Goal: Task Accomplishment & Management: Use online tool/utility

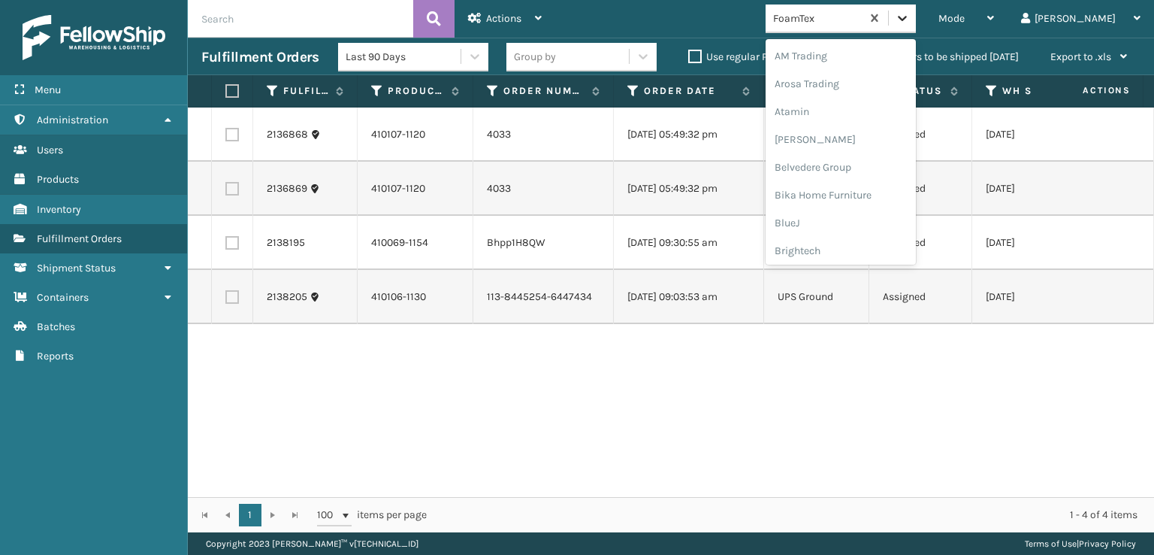
click at [916, 22] on div at bounding box center [902, 18] width 27 height 27
click at [852, 241] on div "FoamTex" at bounding box center [841, 242] width 150 height 28
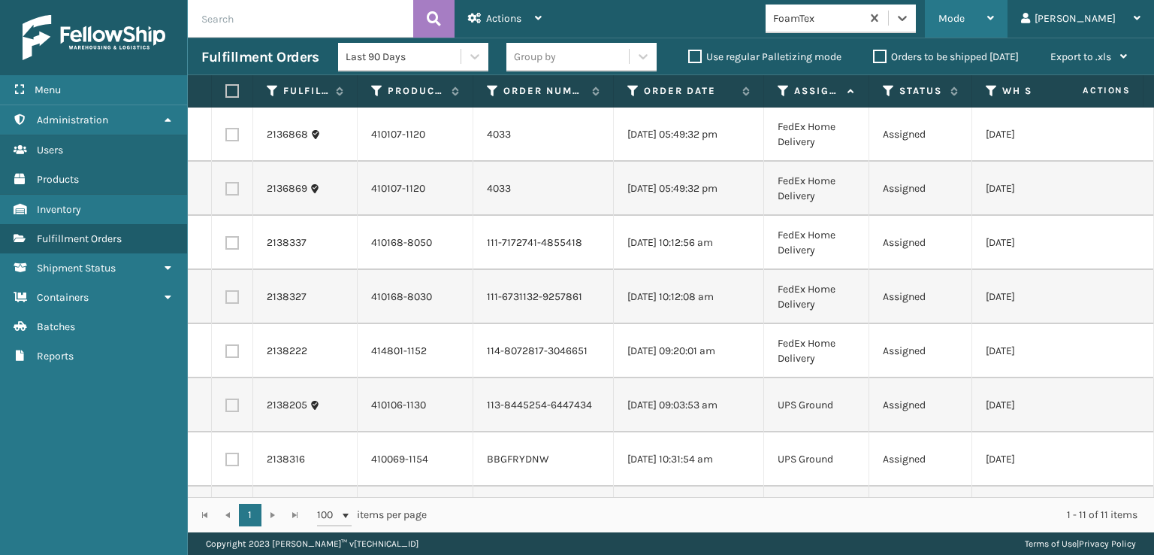
click at [965, 23] on span "Mode" at bounding box center [952, 18] width 26 height 13
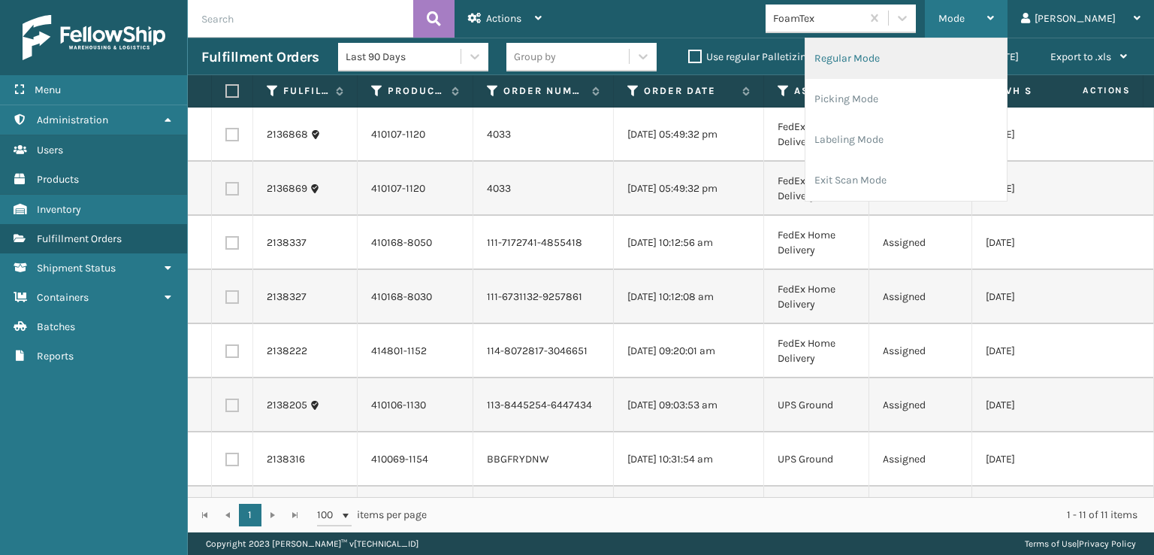
click at [896, 58] on li "Regular Mode" at bounding box center [906, 58] width 201 height 41
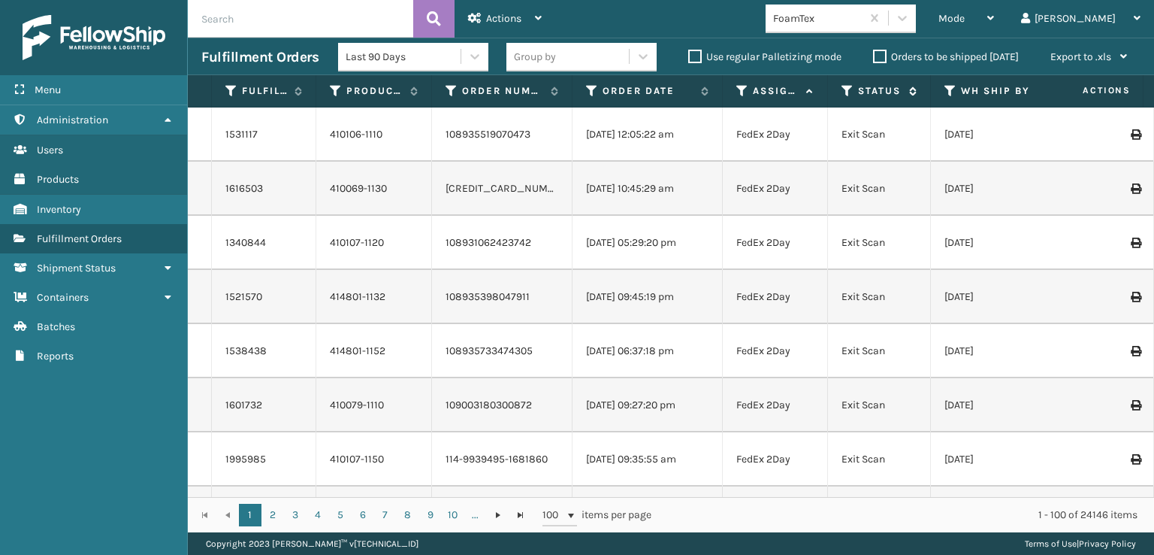
click at [849, 92] on icon at bounding box center [848, 91] width 12 height 14
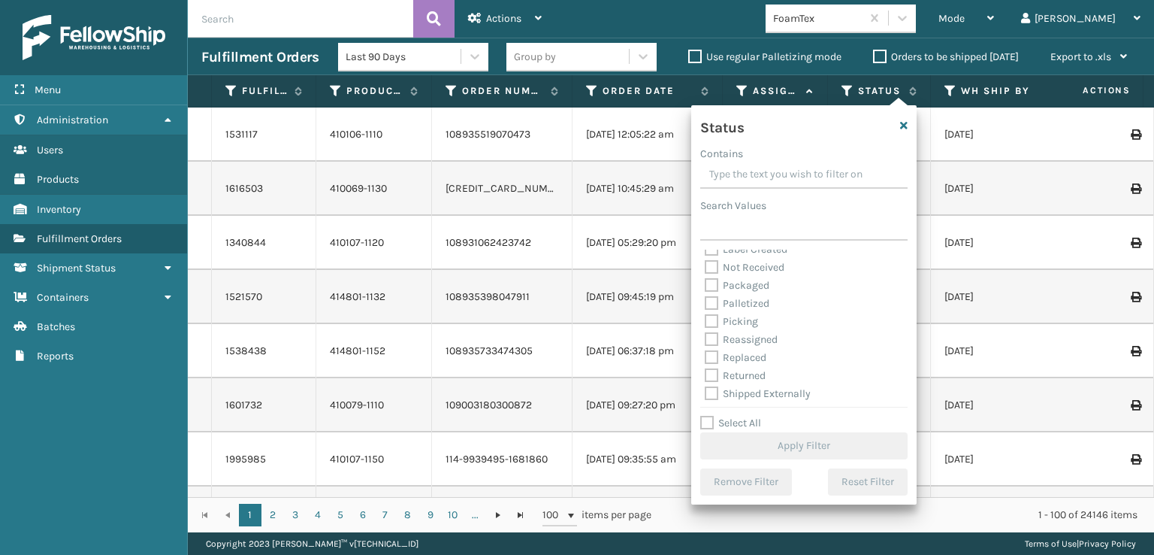
scroll to position [84, 0]
click at [714, 319] on label "Picking" at bounding box center [731, 318] width 53 height 13
click at [706, 319] on input "Picking" at bounding box center [705, 315] width 1 height 10
checkbox input "true"
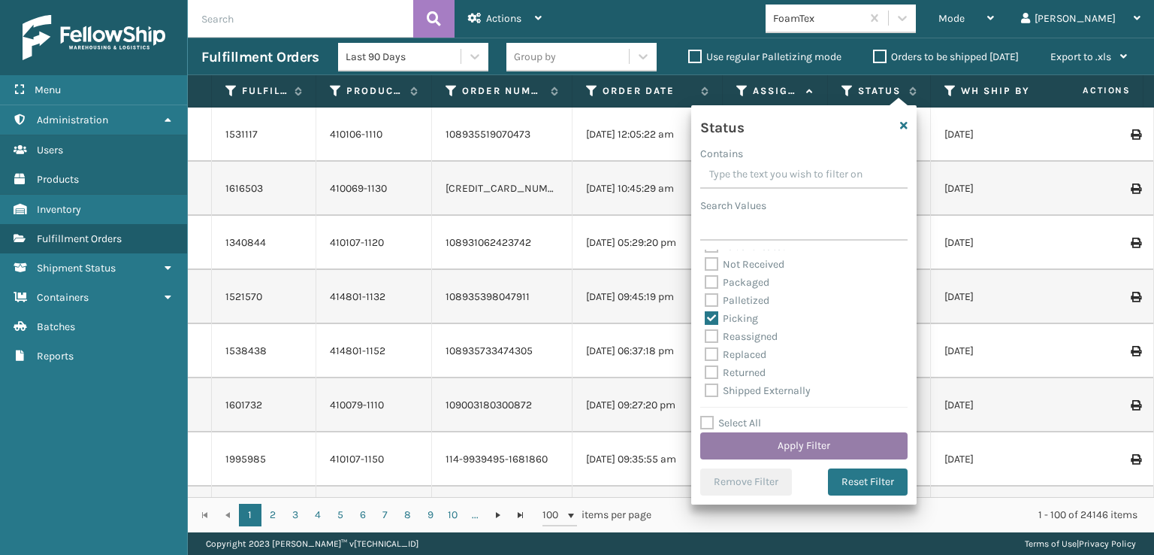
click at [784, 443] on button "Apply Filter" at bounding box center [803, 445] width 207 height 27
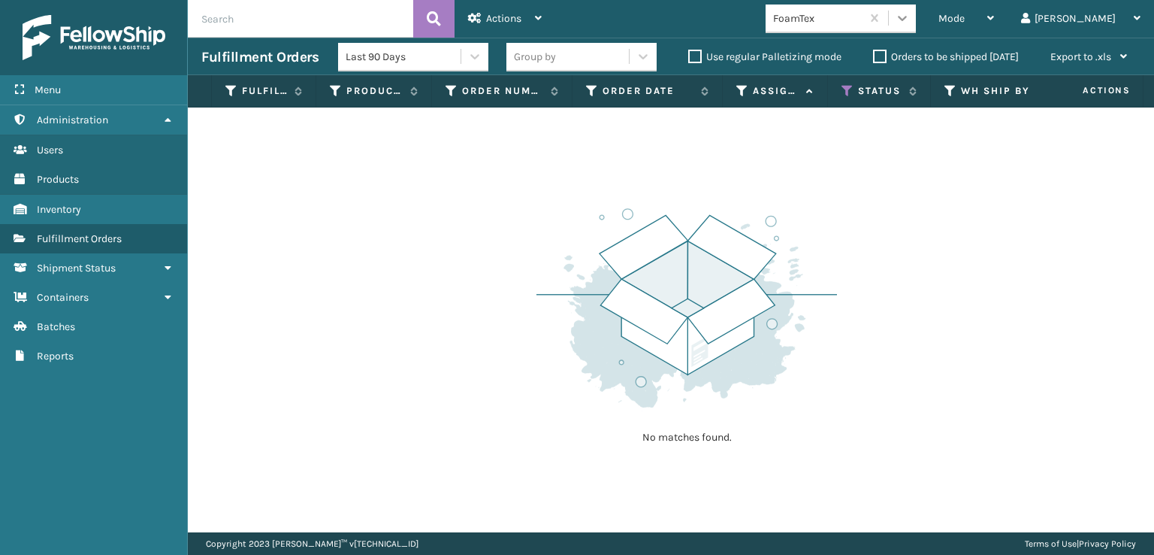
click at [916, 26] on div at bounding box center [902, 18] width 27 height 27
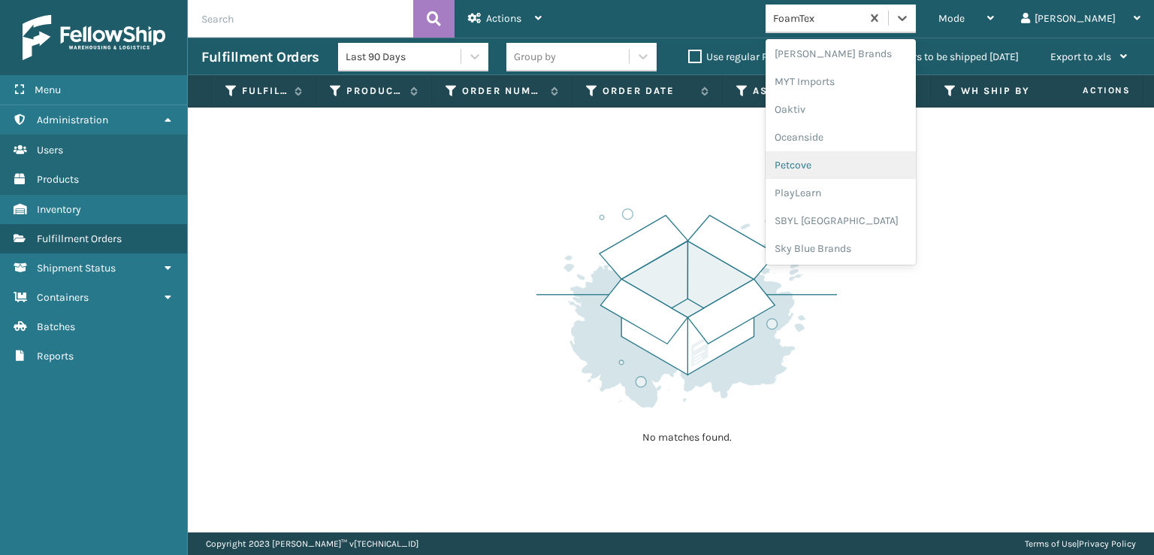
scroll to position [754, 0]
click at [857, 220] on div "SleepGeekz" at bounding box center [841, 220] width 150 height 28
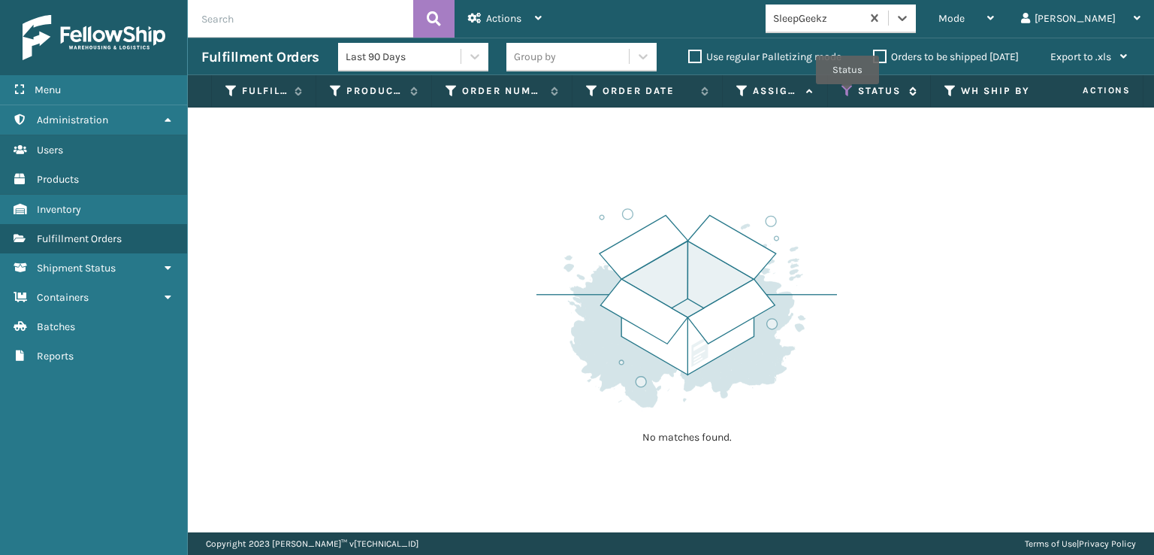
click at [848, 95] on icon at bounding box center [848, 91] width 12 height 14
click at [994, 8] on div "Mode" at bounding box center [967, 19] width 56 height 38
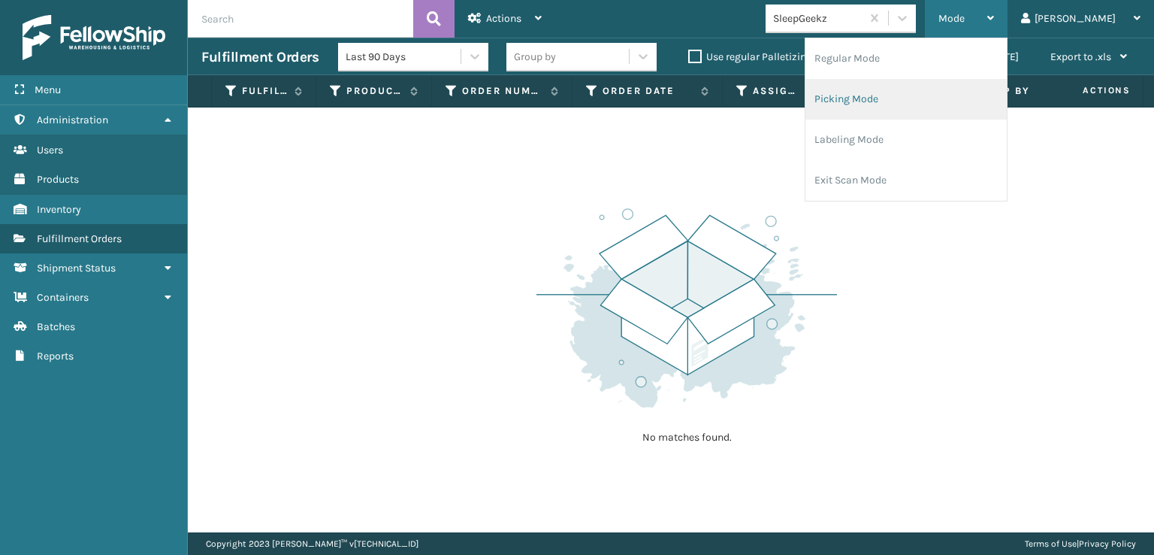
click at [893, 95] on li "Picking Mode" at bounding box center [906, 99] width 201 height 41
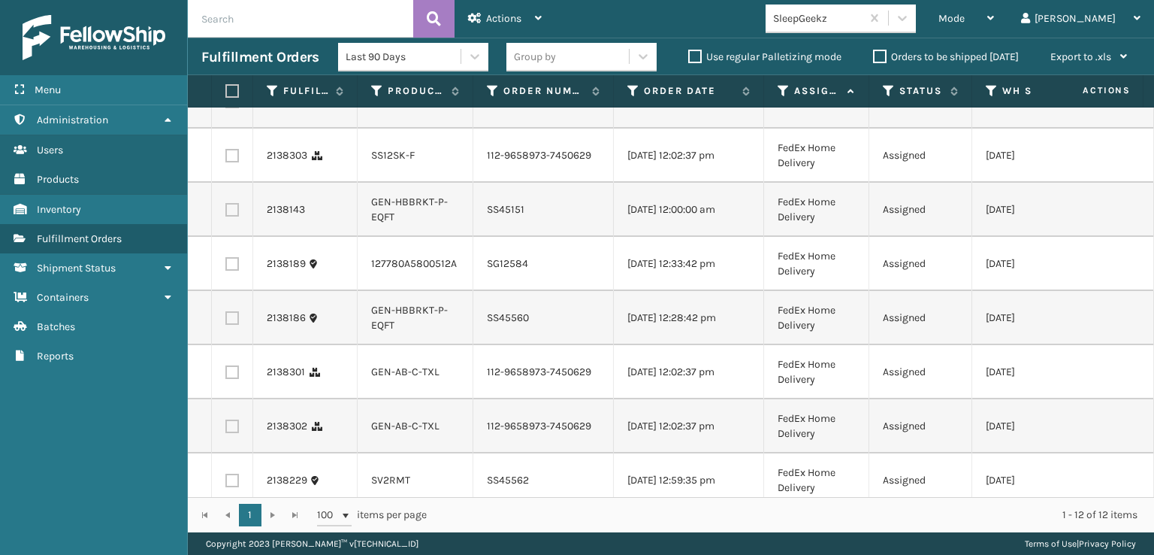
scroll to position [0, 0]
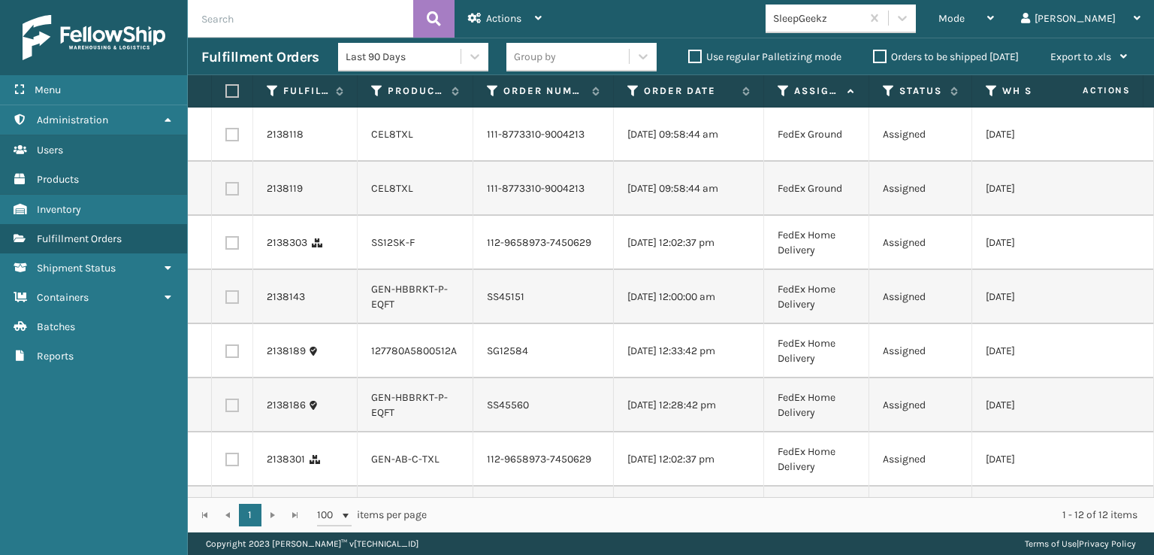
drag, startPoint x: 230, startPoint y: 139, endPoint x: 229, endPoint y: 155, distance: 15.8
click at [229, 139] on label at bounding box center [232, 135] width 14 height 14
click at [226, 138] on input "checkbox" at bounding box center [225, 133] width 1 height 10
checkbox input "true"
click at [229, 195] on label at bounding box center [232, 189] width 14 height 14
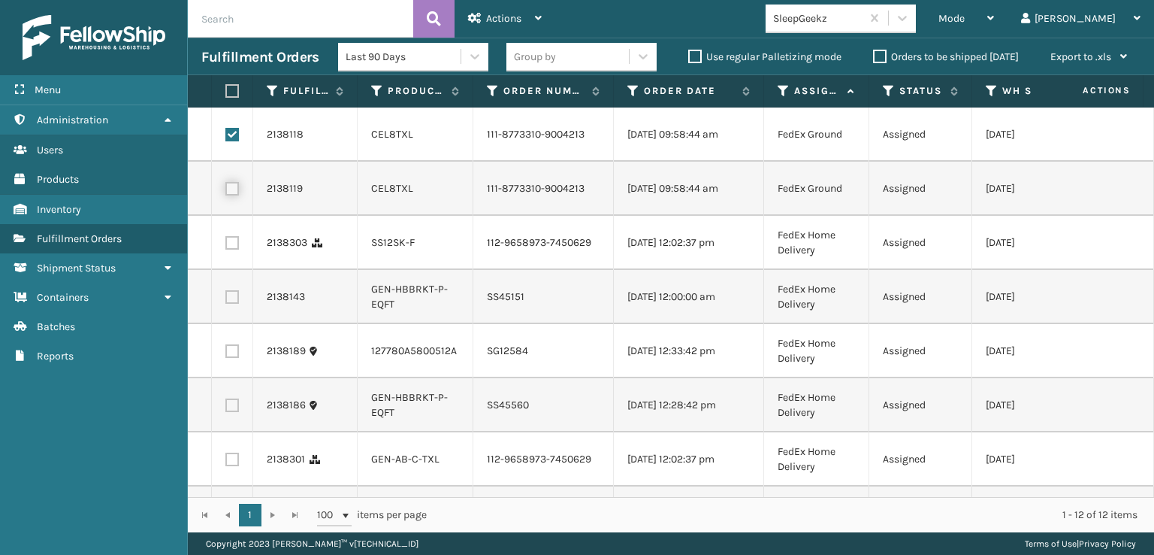
click at [226, 192] on input "checkbox" at bounding box center [225, 187] width 1 height 10
checkbox input "true"
click at [234, 249] on label at bounding box center [232, 243] width 14 height 14
click at [226, 246] on input "checkbox" at bounding box center [225, 241] width 1 height 10
checkbox input "true"
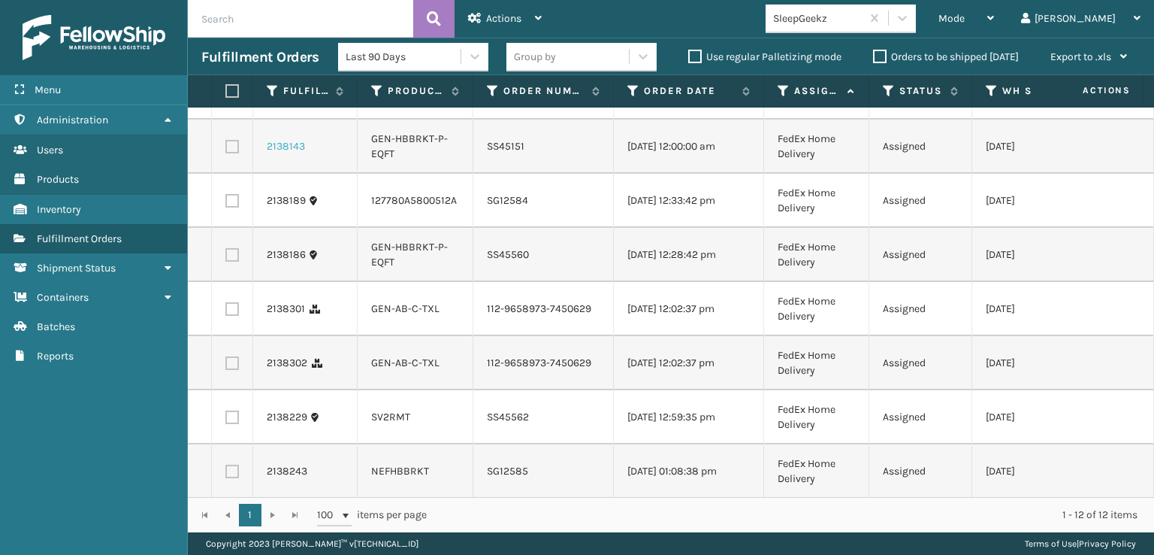
scroll to position [225, 0]
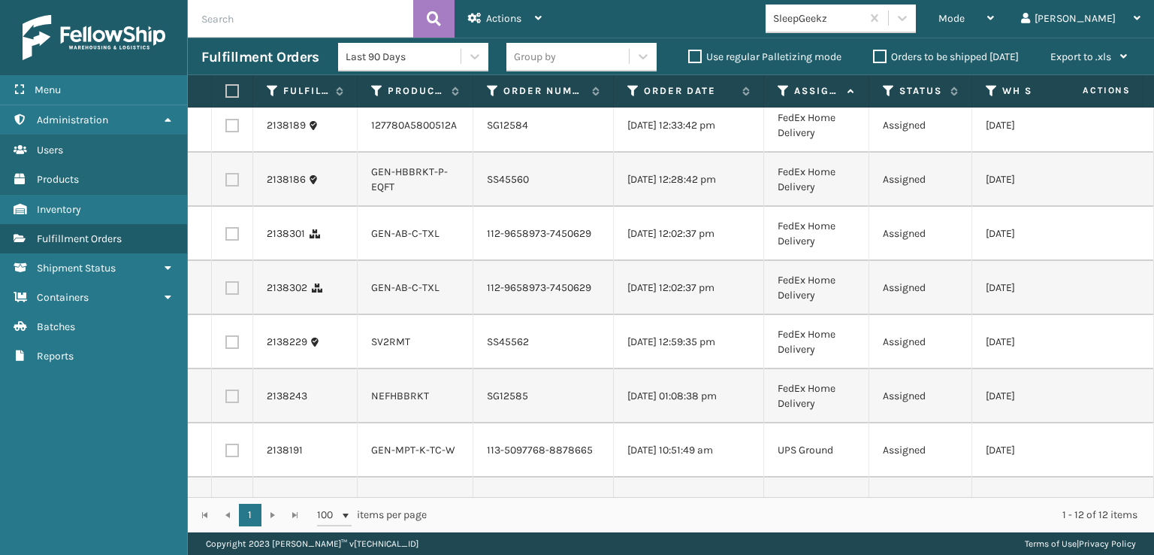
click at [226, 240] on label at bounding box center [232, 234] width 14 height 14
click at [226, 237] on input "checkbox" at bounding box center [225, 232] width 1 height 10
checkbox input "true"
click at [234, 315] on td at bounding box center [232, 288] width 41 height 54
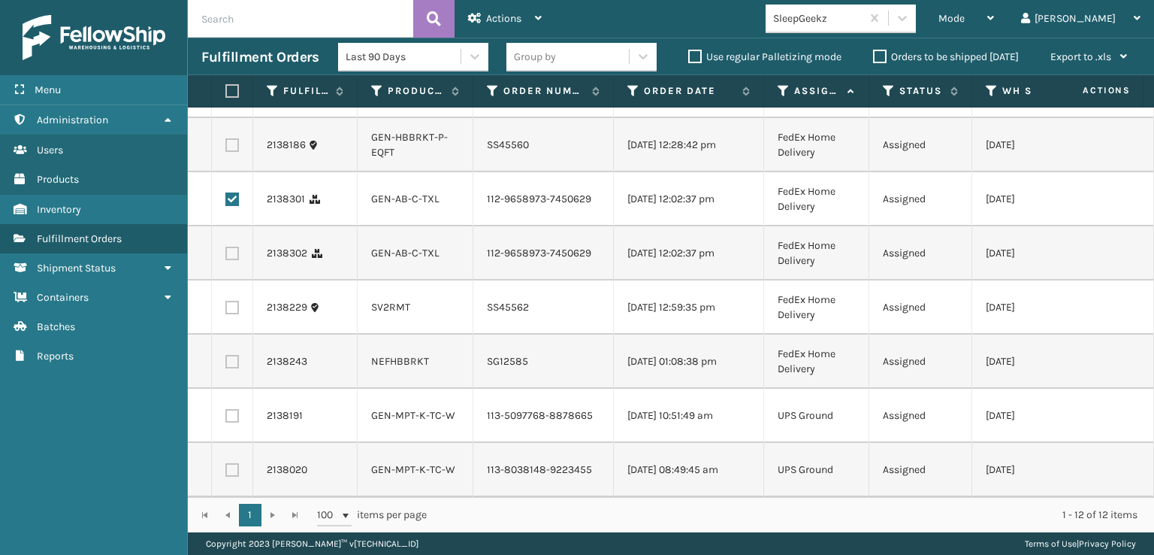
scroll to position [325, 0]
click at [521, 8] on div "Actions" at bounding box center [505, 19] width 74 height 38
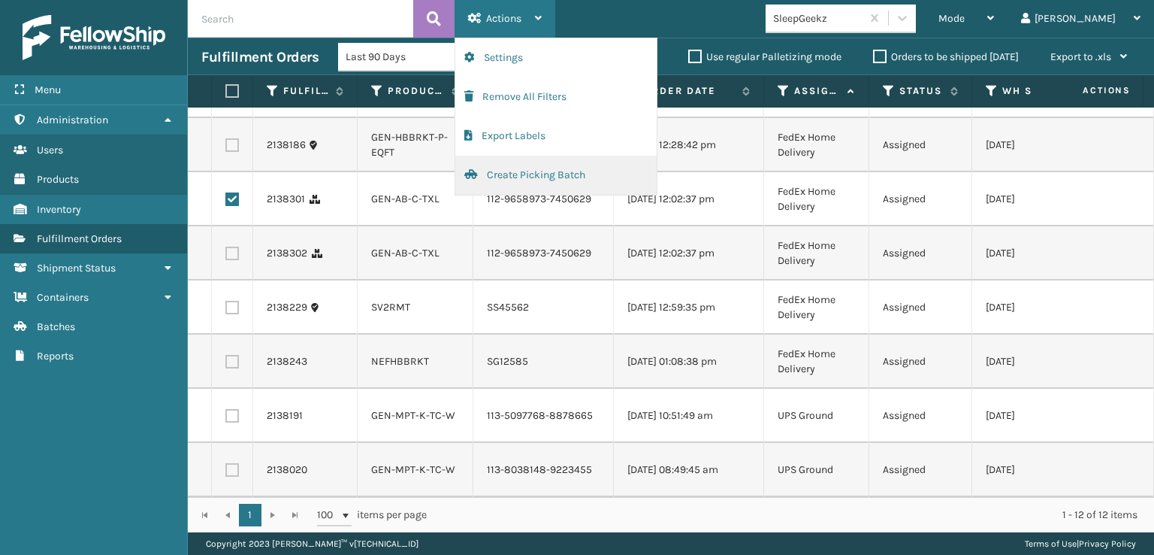
click at [549, 171] on button "Create Picking Batch" at bounding box center [555, 175] width 201 height 39
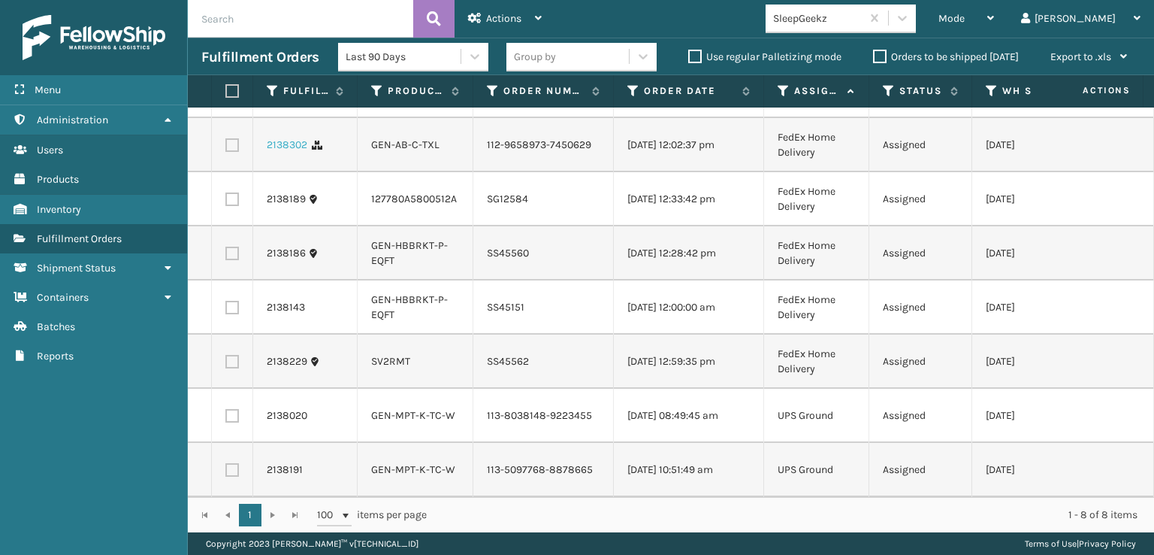
scroll to position [0, 0]
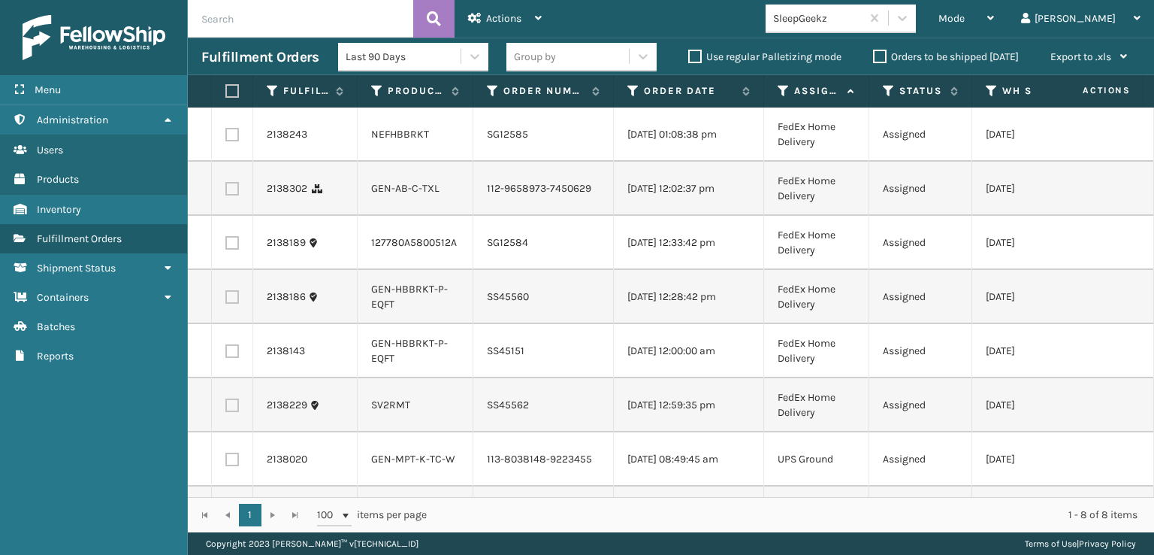
click at [233, 89] on label at bounding box center [229, 91] width 9 height 14
click at [226, 89] on input "checkbox" at bounding box center [225, 91] width 1 height 10
checkbox input "true"
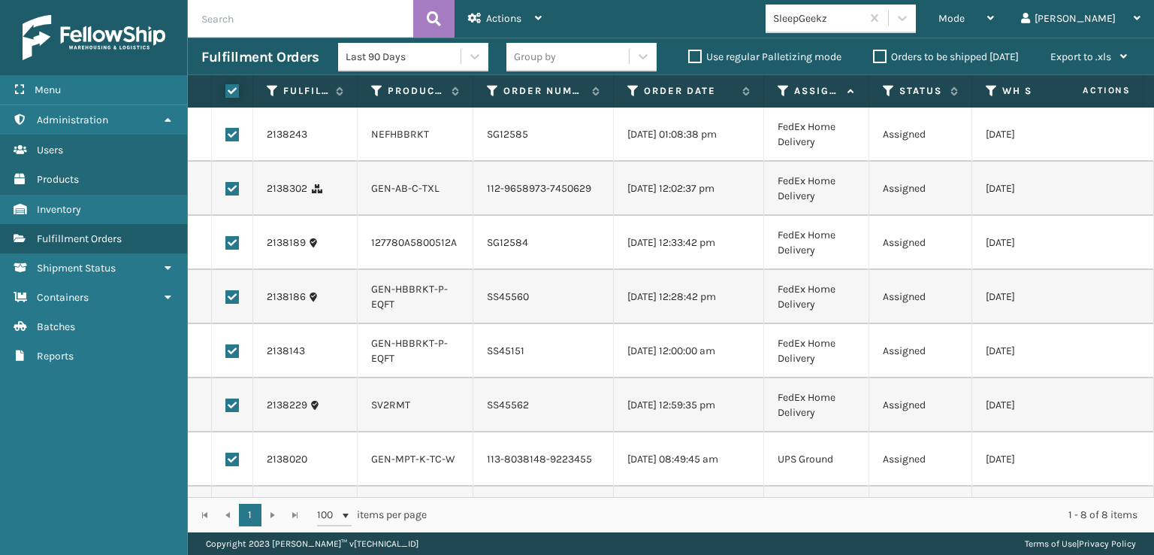
checkbox input "true"
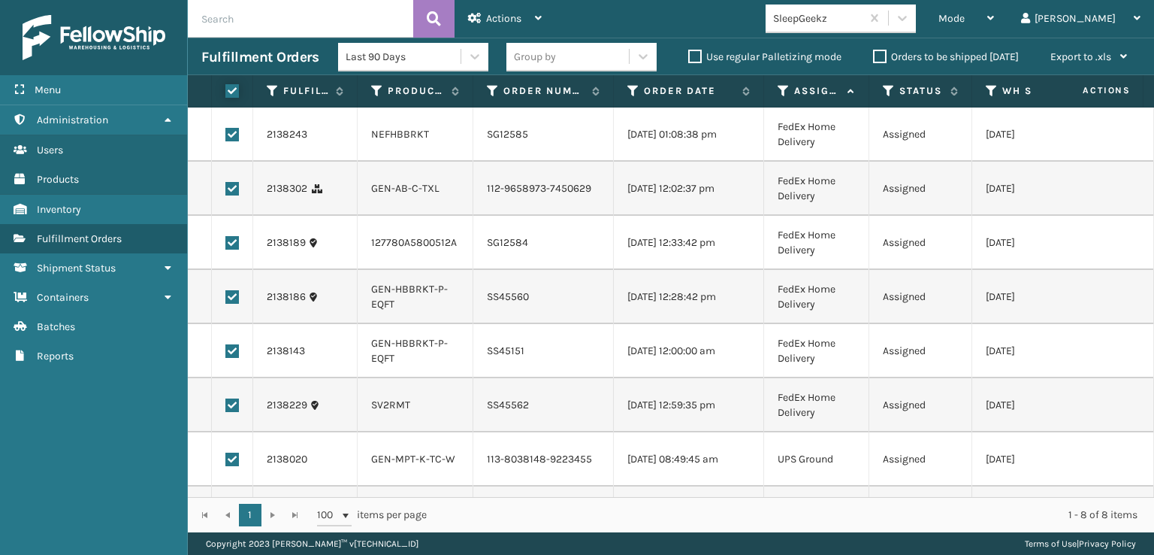
checkbox input "true"
click at [505, 19] on span "Actions" at bounding box center [503, 18] width 35 height 13
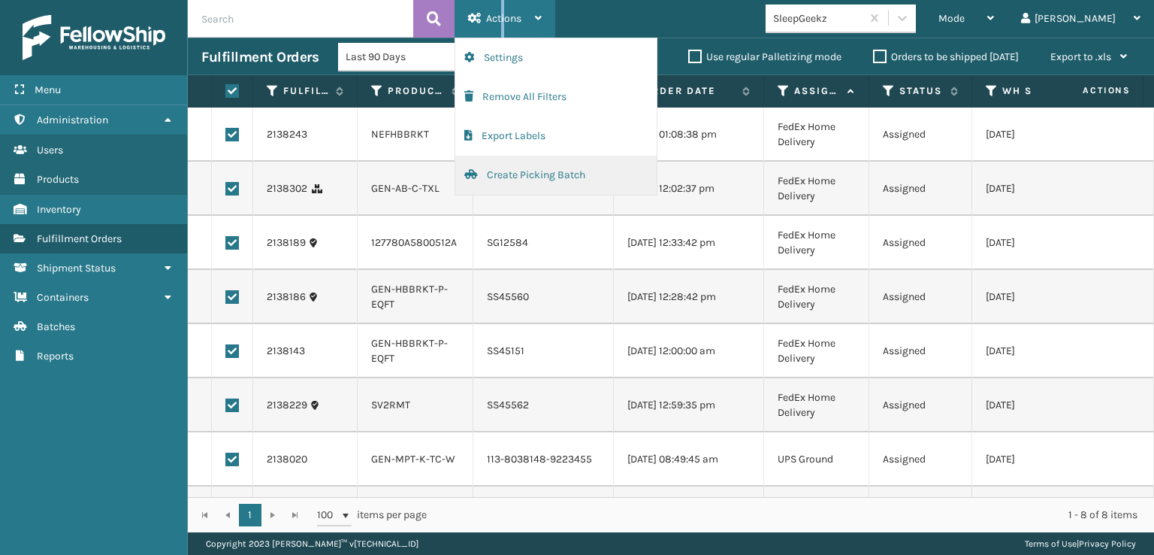
click at [546, 172] on button "Create Picking Batch" at bounding box center [555, 175] width 201 height 39
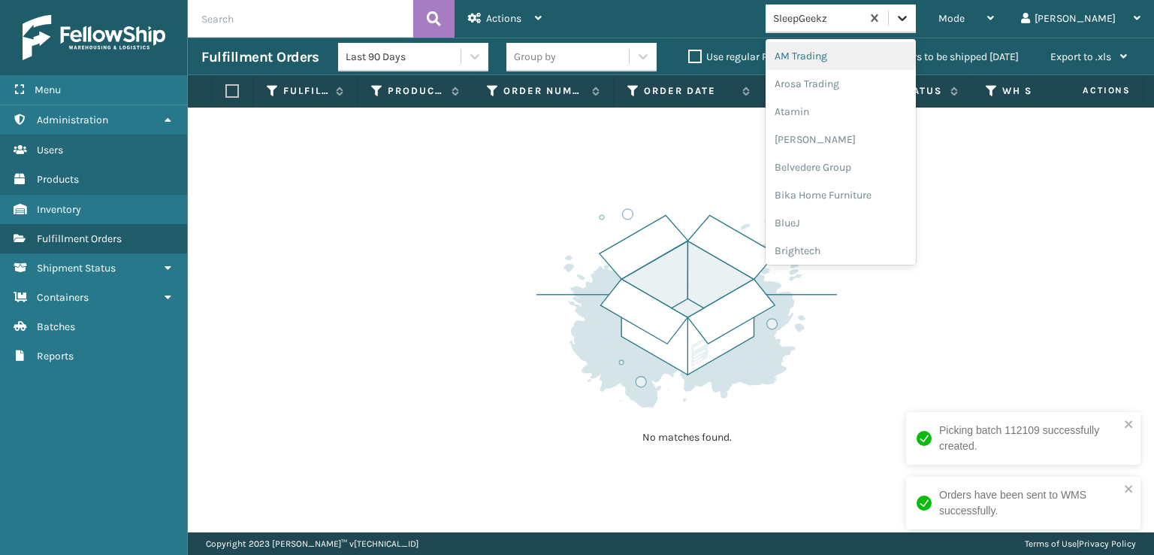
click at [910, 14] on icon at bounding box center [902, 18] width 15 height 15
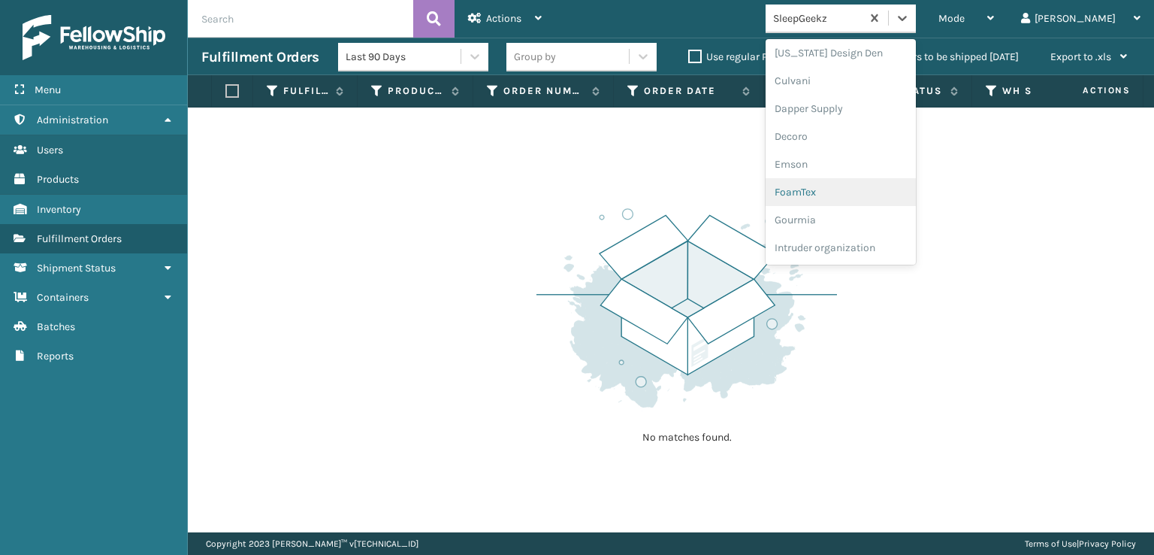
click at [856, 189] on div "FoamTex" at bounding box center [841, 192] width 150 height 28
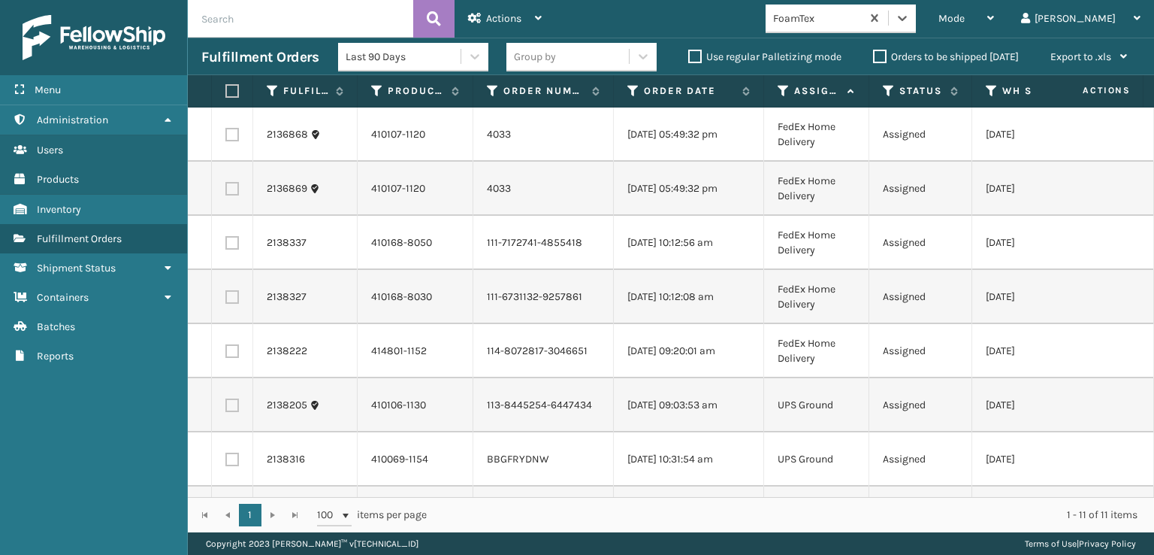
click at [226, 93] on label at bounding box center [229, 91] width 9 height 14
click at [226, 93] on input "checkbox" at bounding box center [225, 91] width 1 height 10
checkbox input "true"
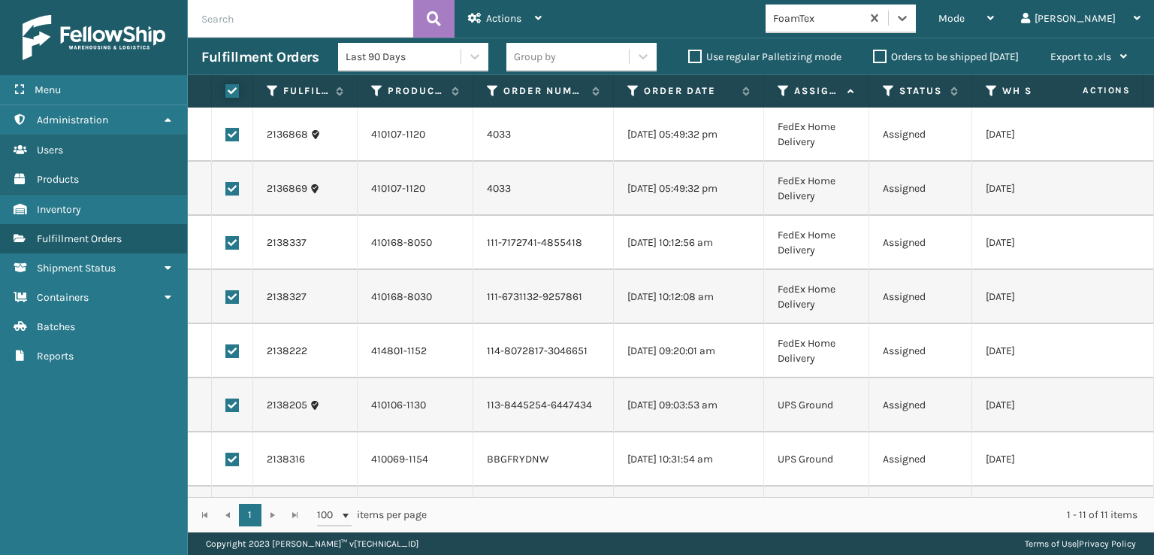
checkbox input "true"
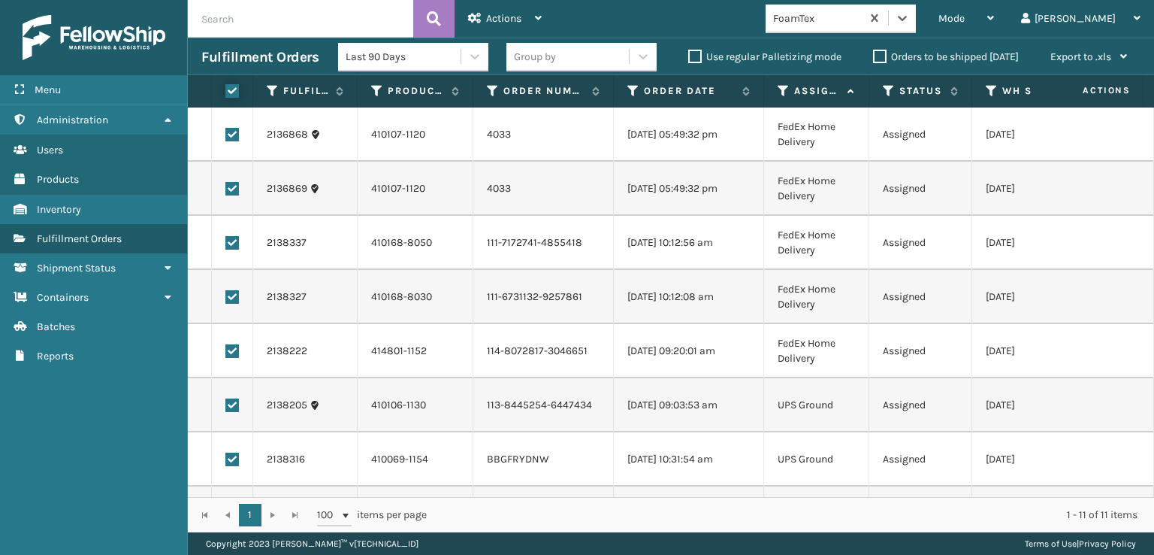
checkbox input "true"
click at [488, 19] on span "Actions" at bounding box center [503, 18] width 35 height 13
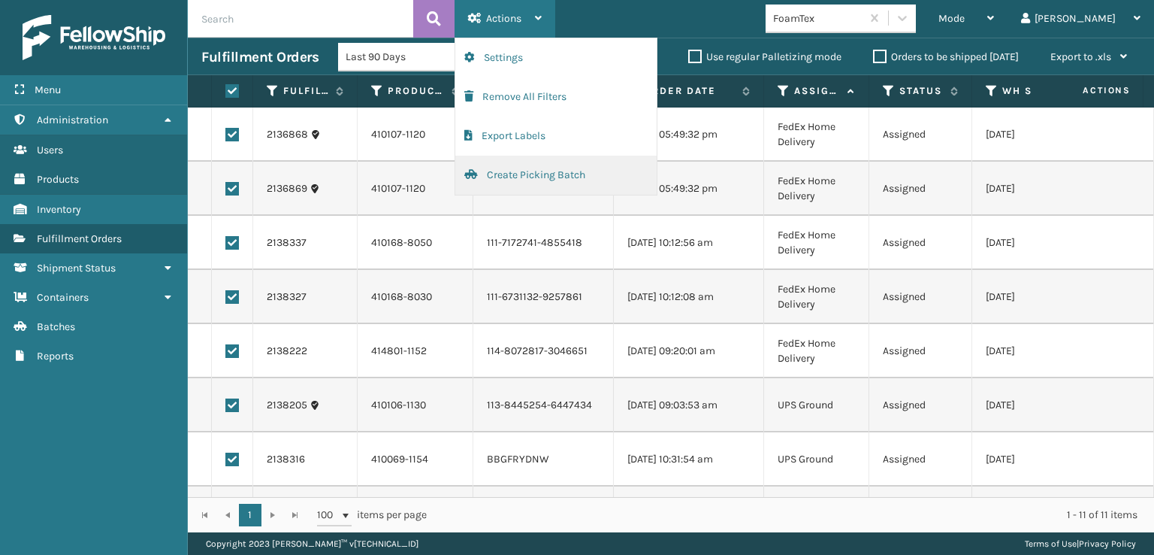
click at [528, 168] on button "Create Picking Batch" at bounding box center [555, 175] width 201 height 39
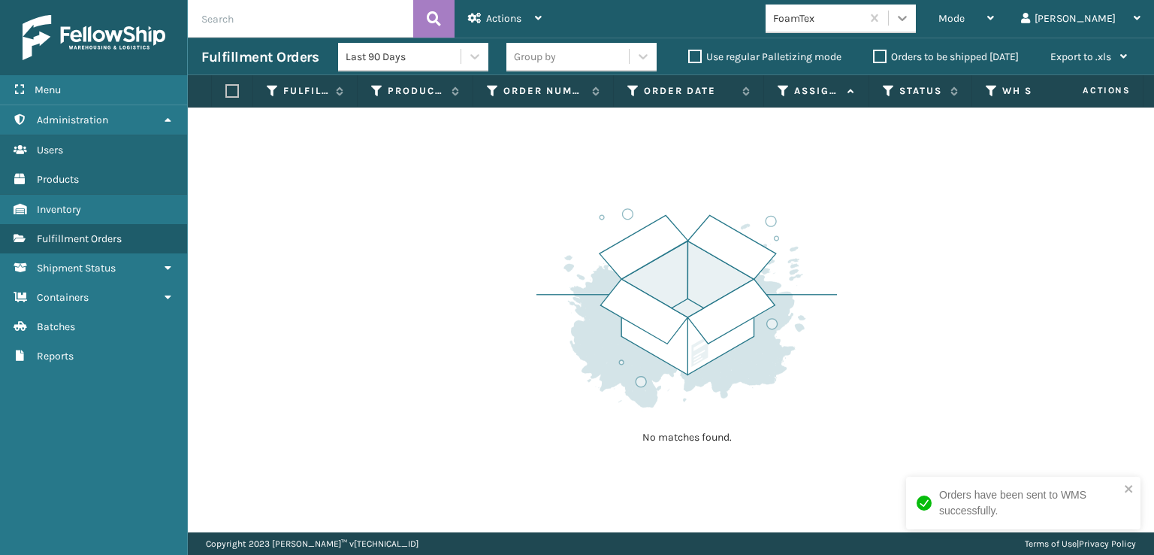
click at [910, 21] on icon at bounding box center [902, 18] width 15 height 15
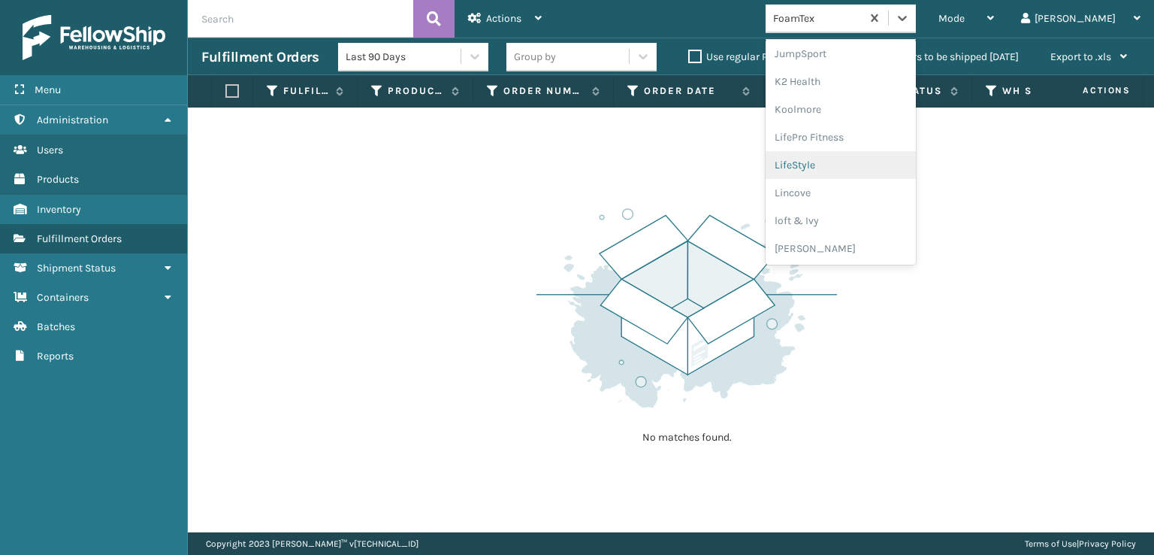
scroll to position [550, 0]
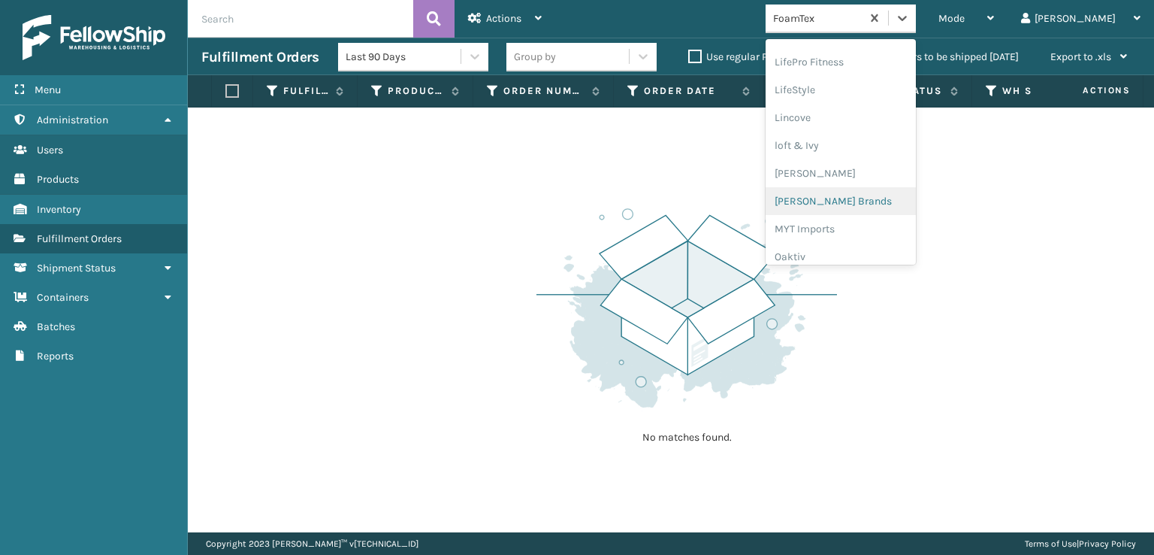
click at [882, 201] on div "[PERSON_NAME] Brands" at bounding box center [841, 201] width 150 height 28
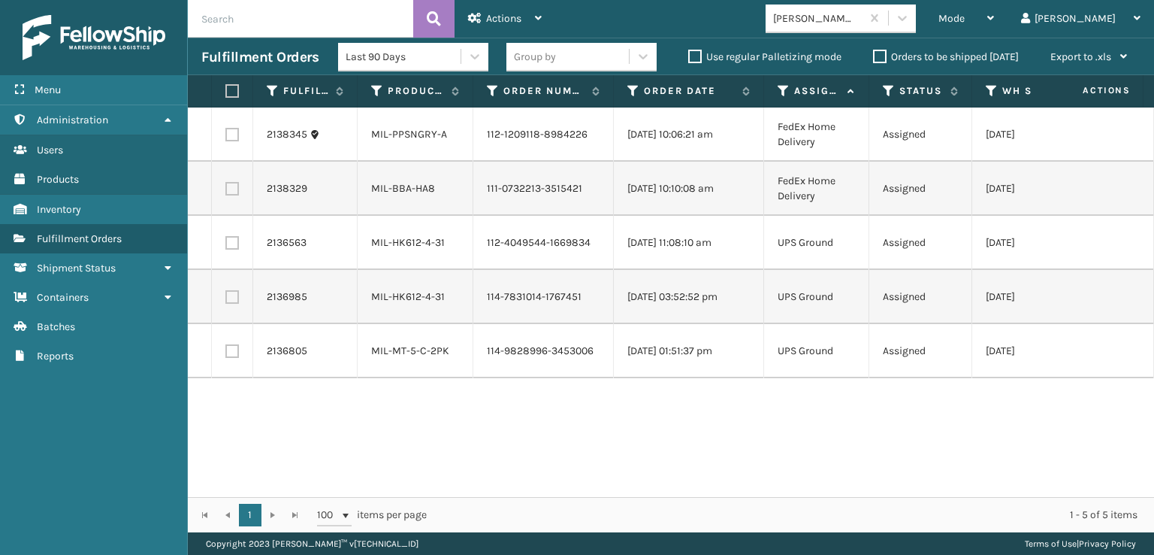
click at [226, 89] on label at bounding box center [229, 91] width 9 height 14
click at [226, 89] on input "checkbox" at bounding box center [225, 91] width 1 height 10
checkbox input "true"
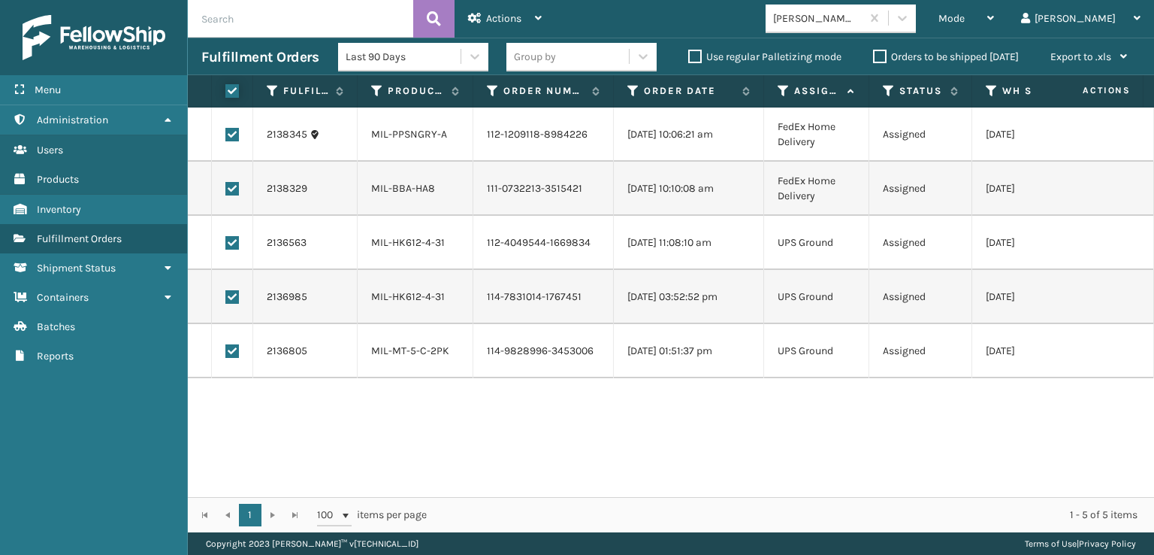
checkbox input "true"
click at [491, 13] on span "Actions" at bounding box center [503, 18] width 35 height 13
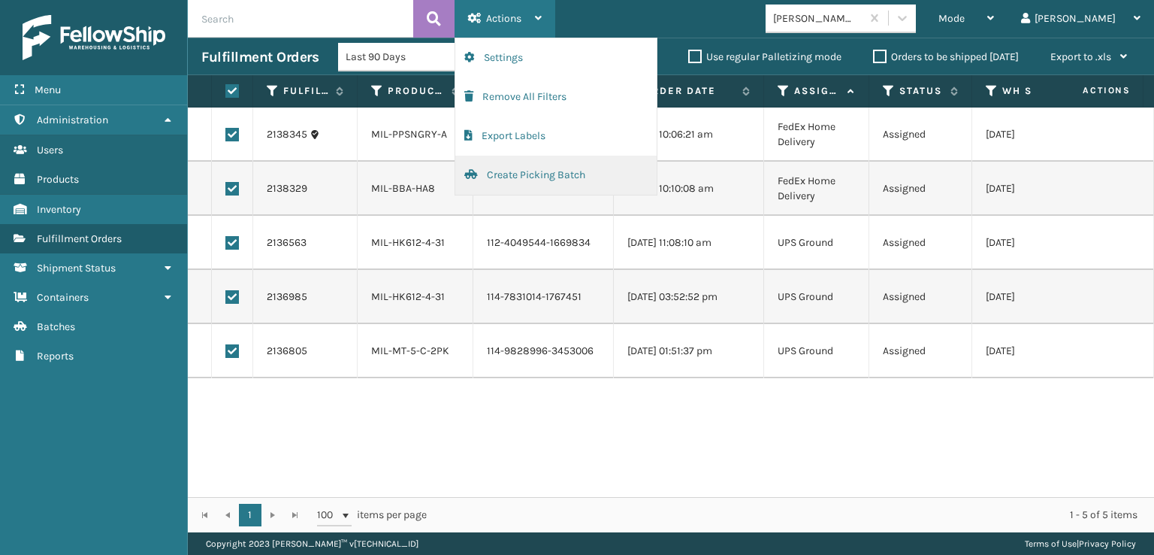
click at [524, 174] on button "Create Picking Batch" at bounding box center [555, 175] width 201 height 39
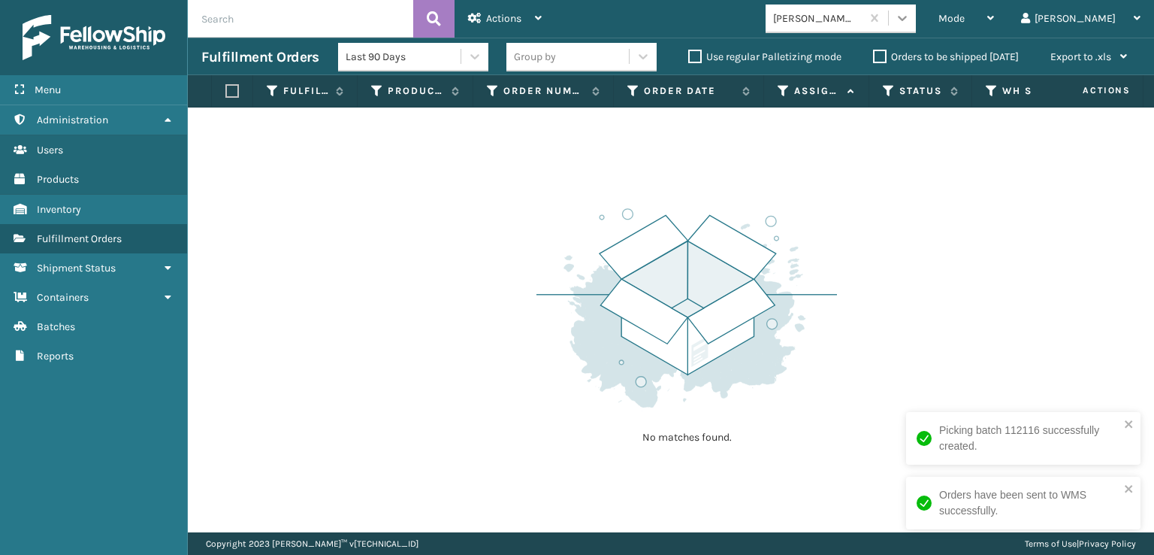
click at [910, 25] on icon at bounding box center [902, 18] width 15 height 15
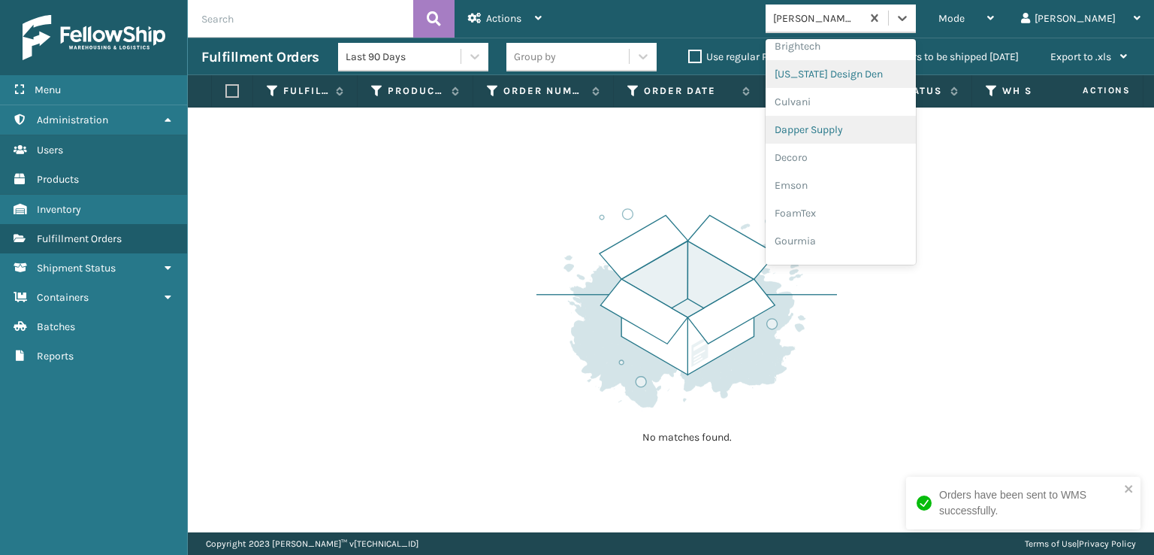
scroll to position [225, 0]
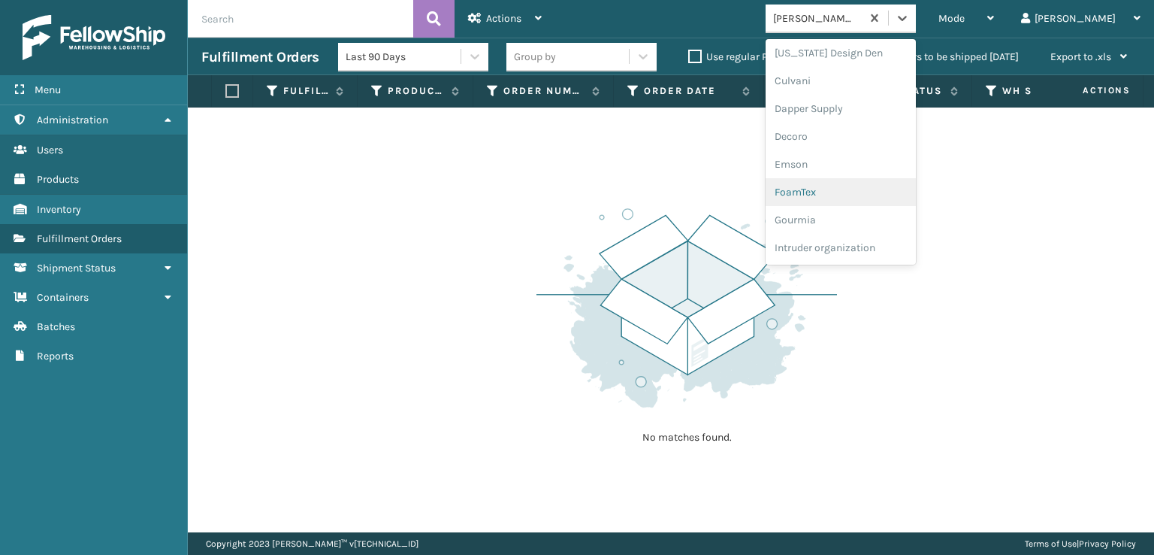
click at [866, 189] on div "FoamTex" at bounding box center [841, 192] width 150 height 28
click at [910, 21] on icon at bounding box center [902, 18] width 15 height 15
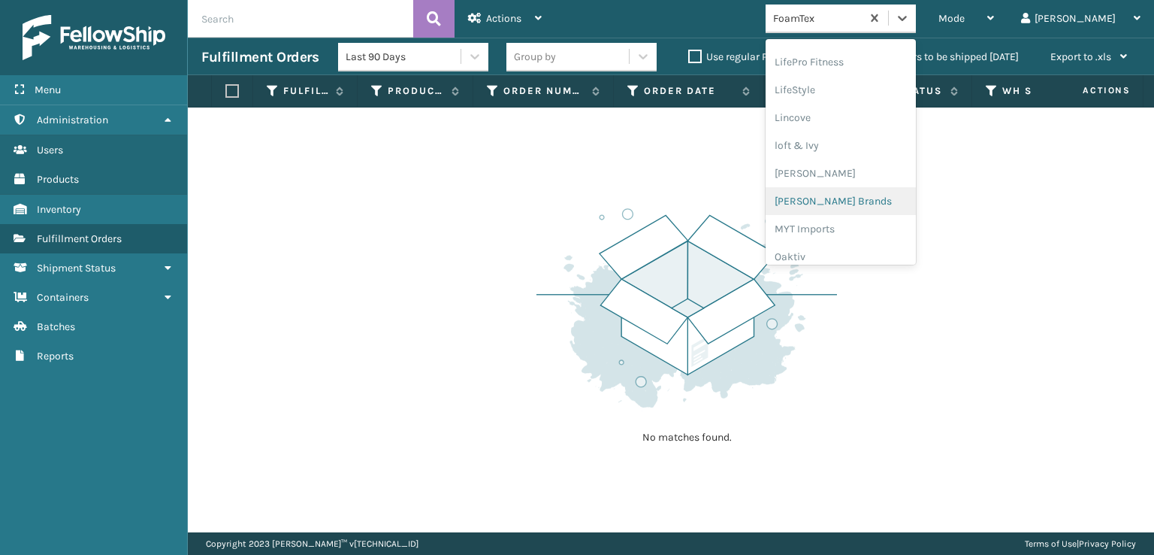
click at [856, 202] on div "[PERSON_NAME] Brands" at bounding box center [841, 201] width 150 height 28
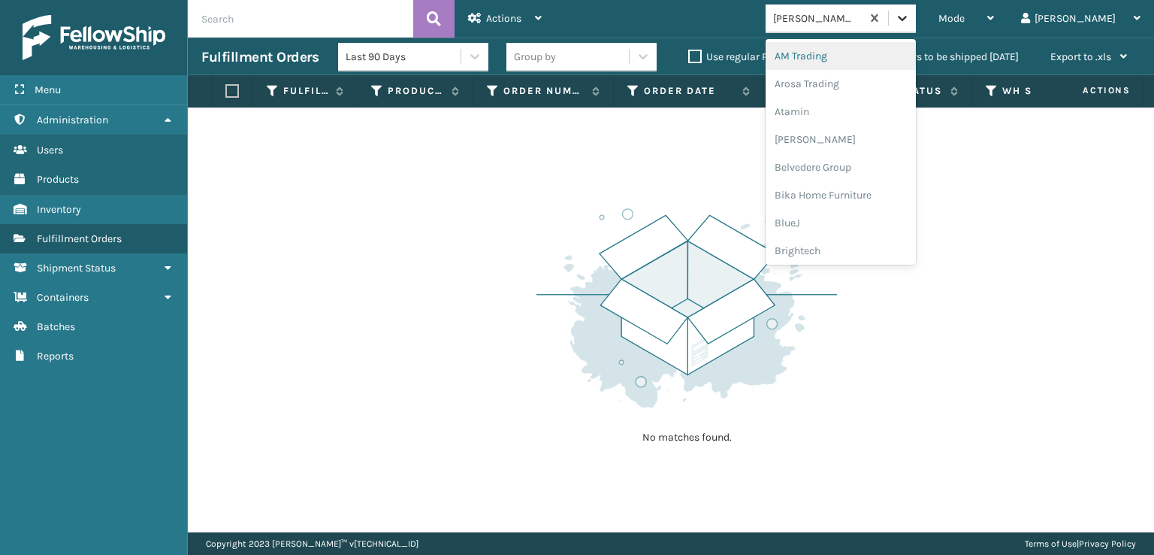
click at [910, 15] on icon at bounding box center [902, 18] width 15 height 15
click at [867, 211] on div "SBYL [GEOGRAPHIC_DATA]" at bounding box center [841, 218] width 150 height 28
click at [910, 17] on icon at bounding box center [902, 18] width 15 height 15
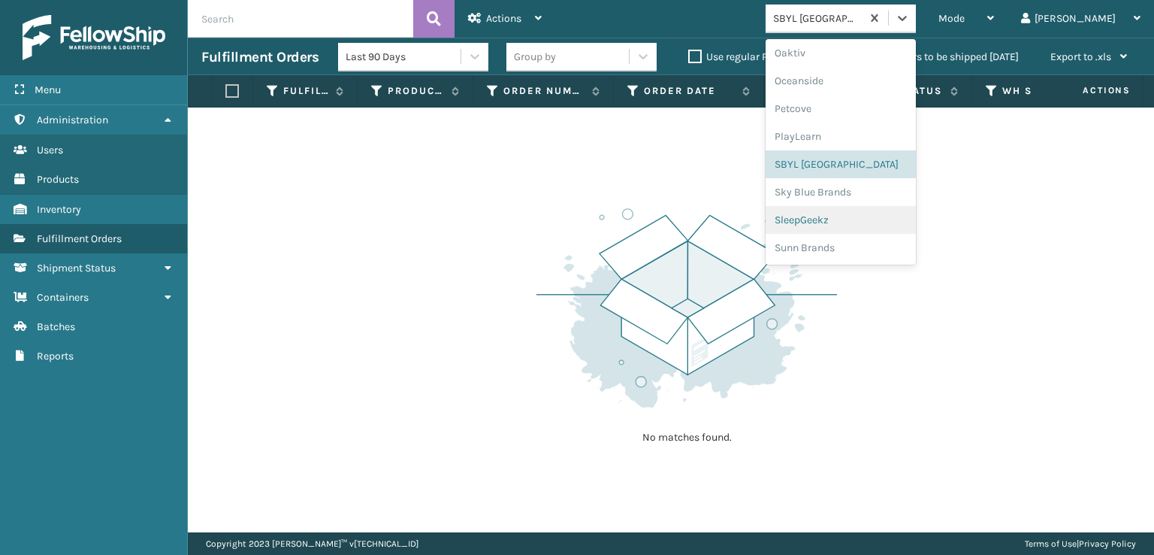
click at [869, 216] on div "SleepGeekz" at bounding box center [841, 220] width 150 height 28
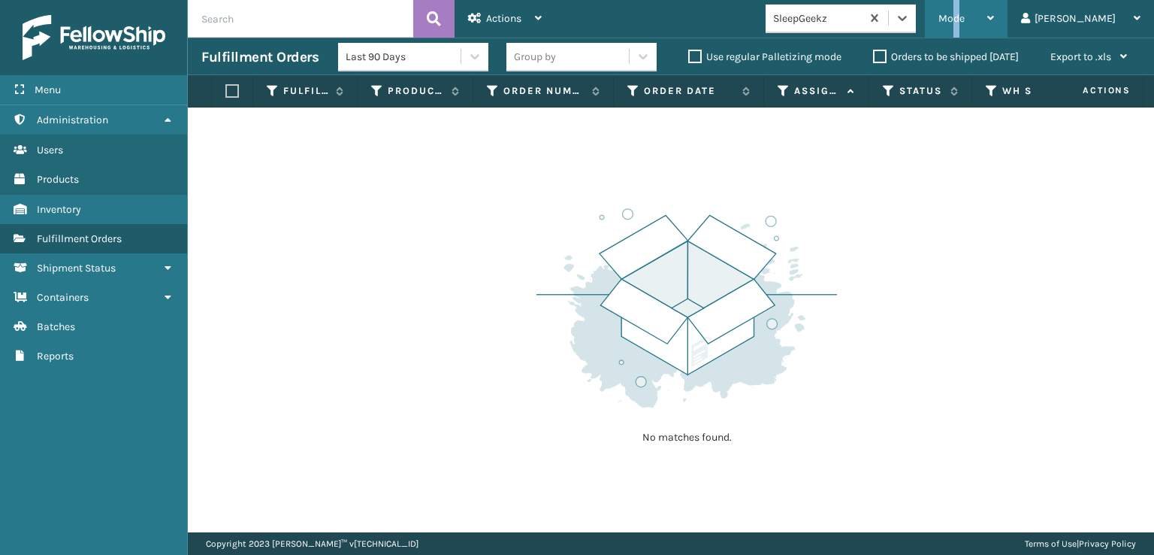
drag, startPoint x: 1017, startPoint y: 23, endPoint x: 1019, endPoint y: 30, distance: 7.7
click at [965, 23] on span "Mode" at bounding box center [952, 18] width 26 height 13
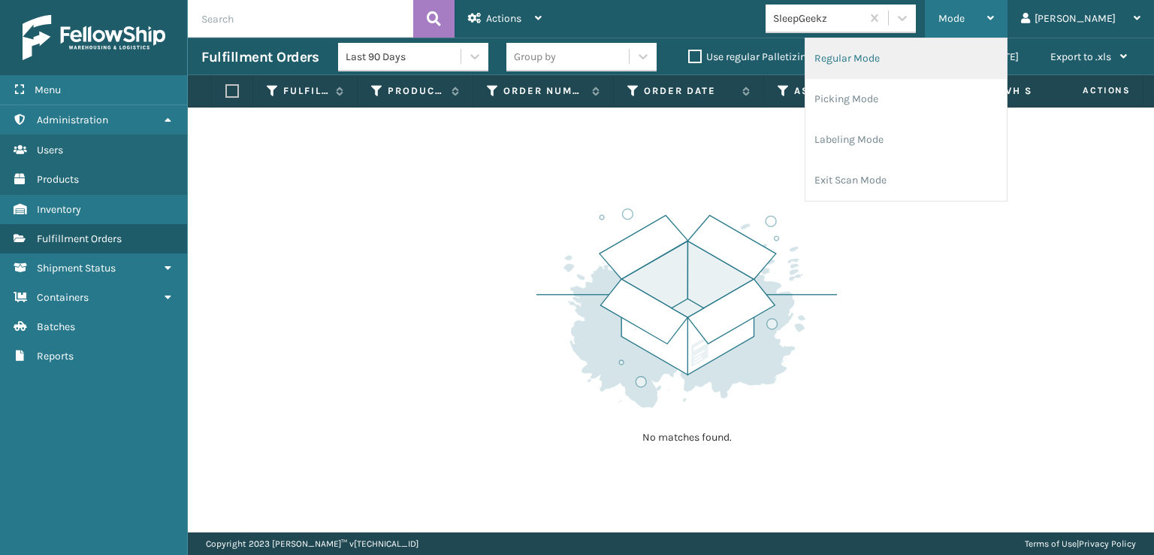
click at [893, 55] on li "Regular Mode" at bounding box center [906, 58] width 201 height 41
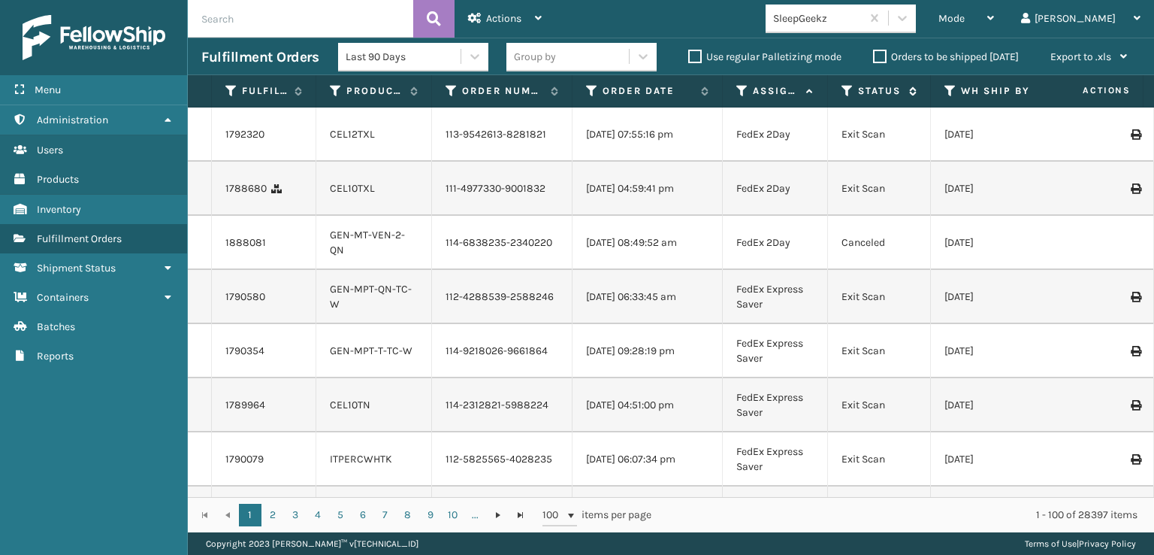
click at [848, 97] on icon at bounding box center [848, 91] width 12 height 14
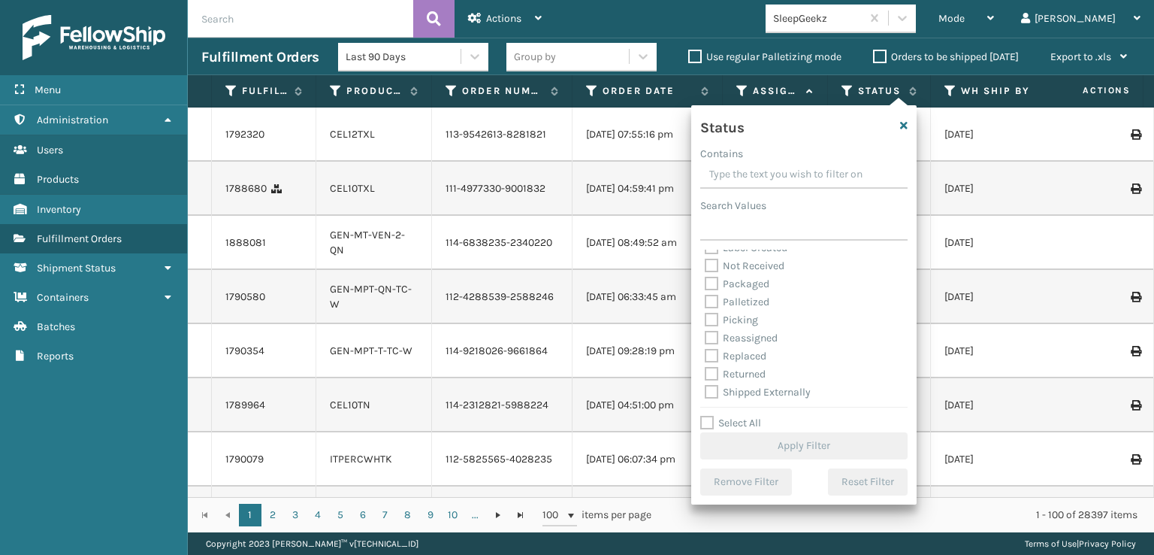
scroll to position [84, 0]
click at [715, 322] on label "Picking" at bounding box center [731, 318] width 53 height 13
click at [706, 319] on input "Picking" at bounding box center [705, 315] width 1 height 10
checkbox input "true"
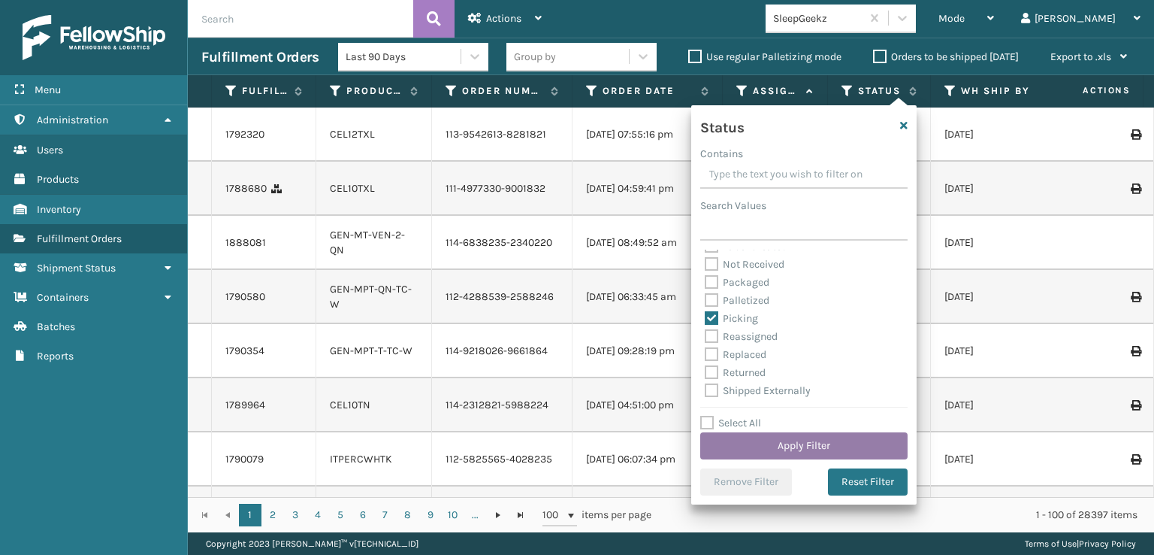
click at [755, 449] on button "Apply Filter" at bounding box center [803, 445] width 207 height 27
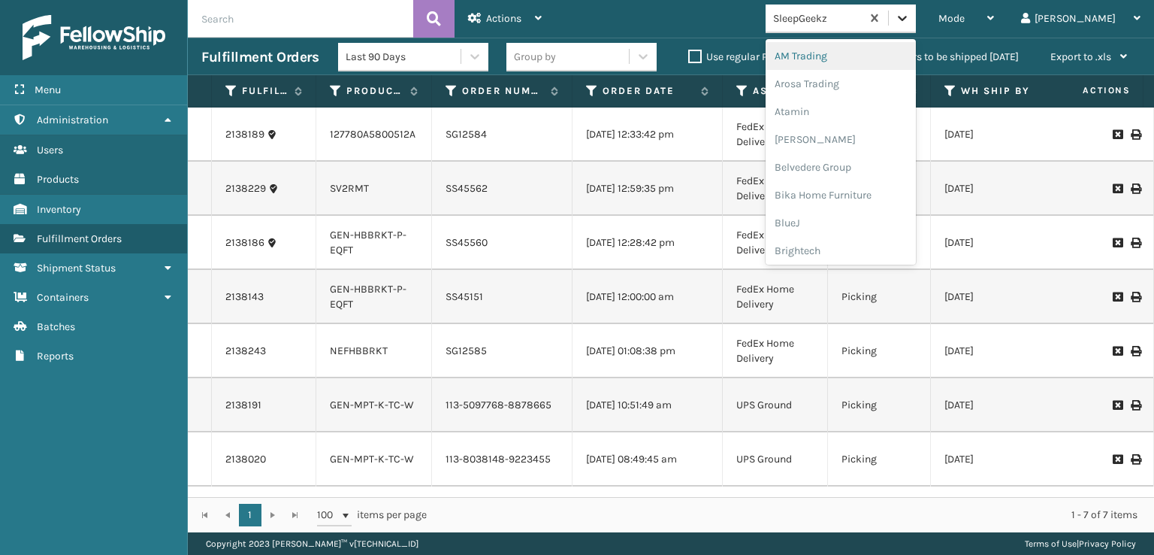
click at [910, 22] on icon at bounding box center [902, 18] width 15 height 15
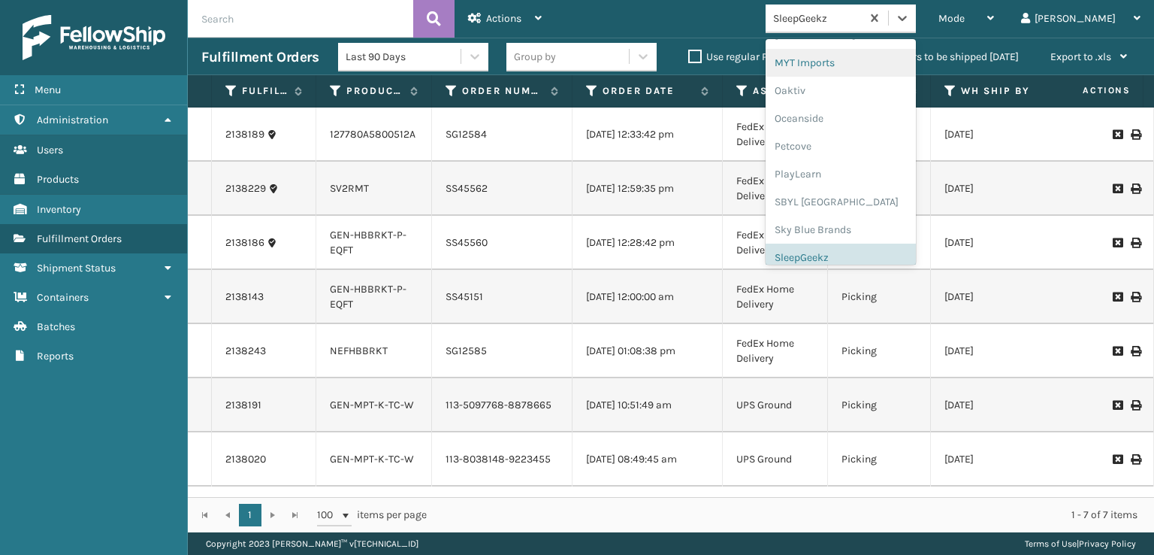
scroll to position [754, 0]
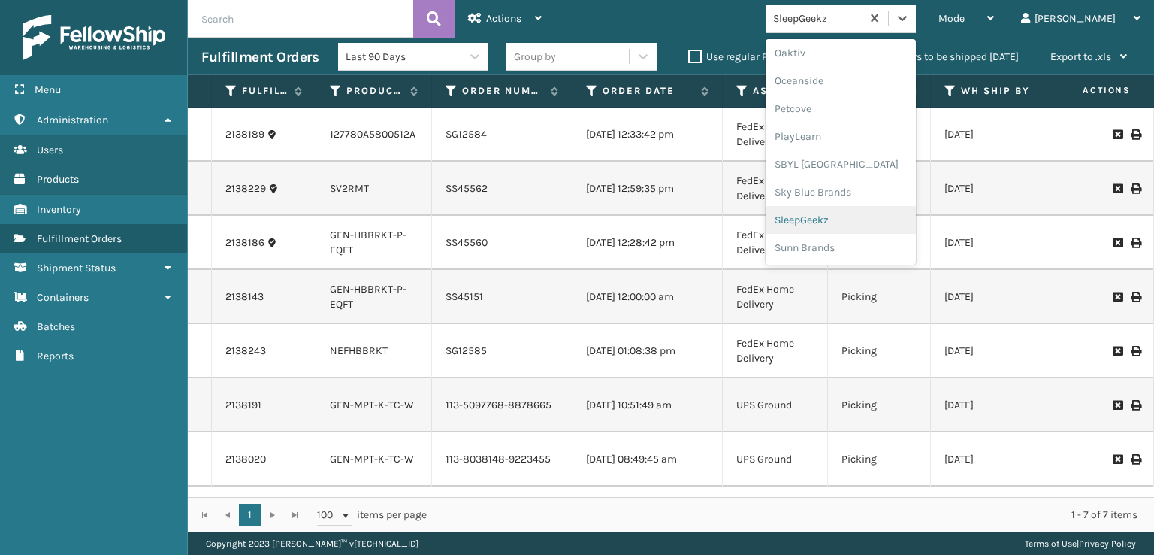
click at [865, 219] on div "SleepGeekz" at bounding box center [841, 220] width 150 height 28
click at [910, 21] on icon at bounding box center [902, 18] width 15 height 15
click at [854, 194] on div "FoamTex" at bounding box center [841, 192] width 150 height 28
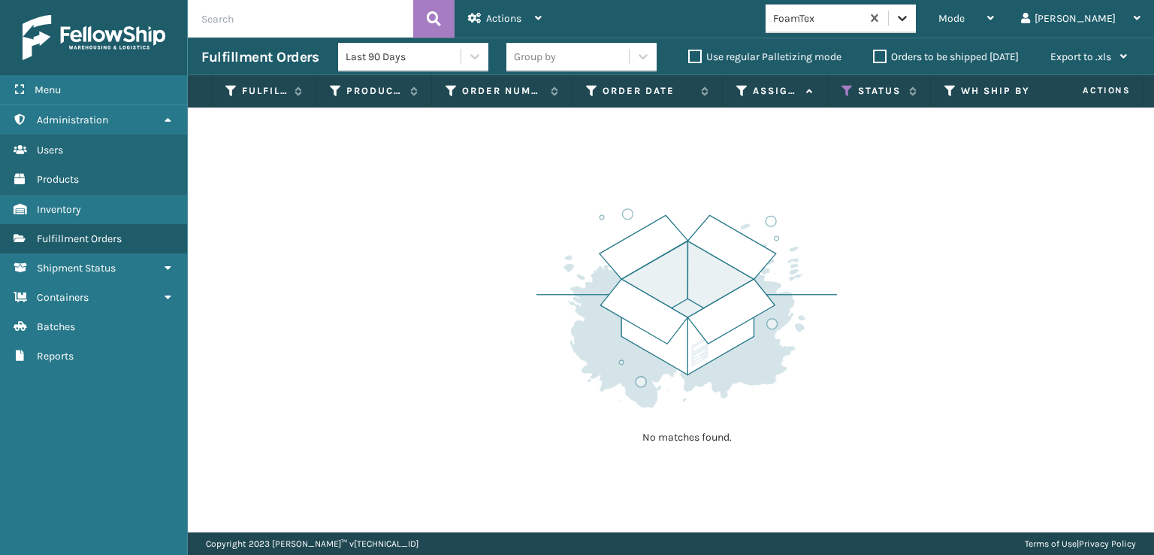
click at [907, 17] on icon at bounding box center [902, 18] width 9 height 5
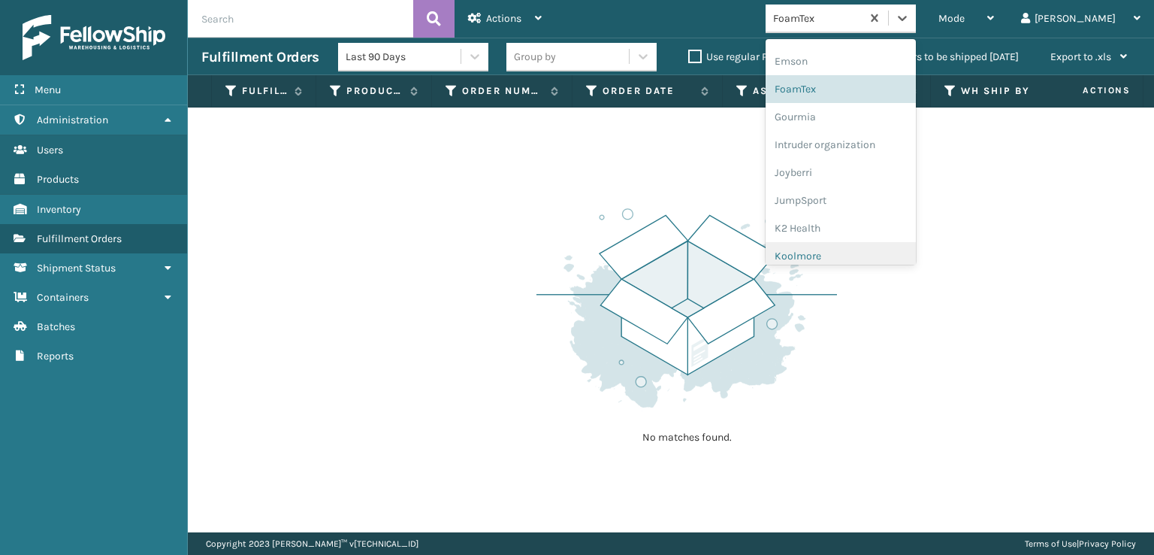
scroll to position [303, 0]
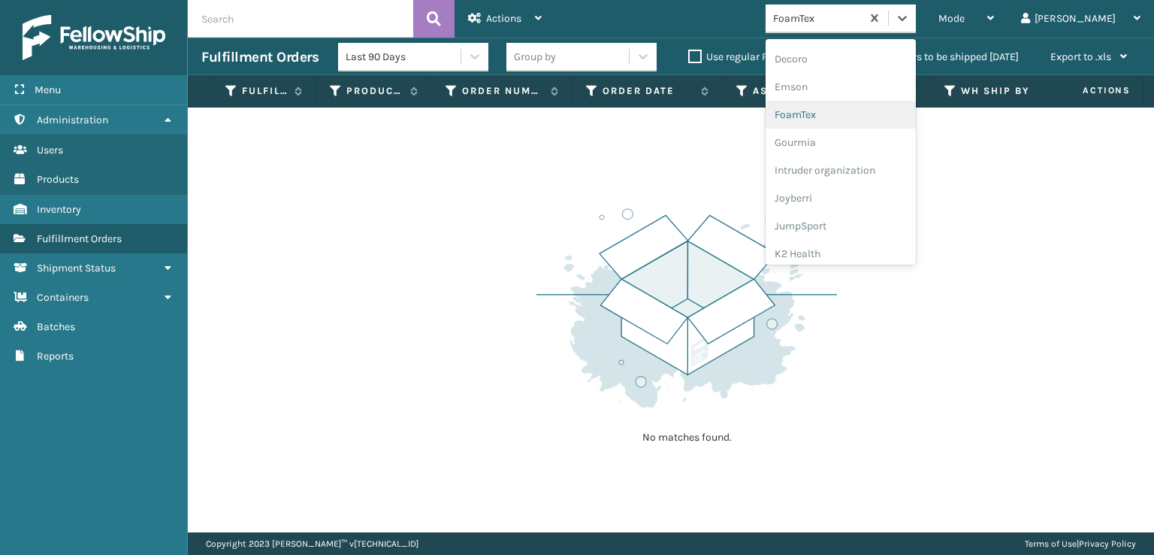
click at [854, 112] on div "FoamTex" at bounding box center [841, 115] width 150 height 28
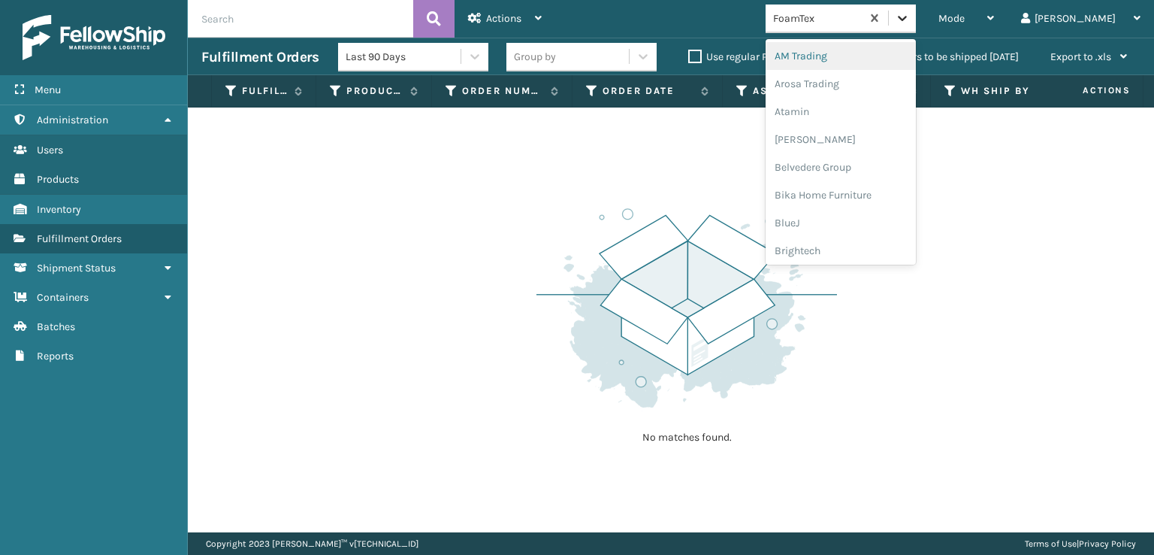
click at [910, 16] on icon at bounding box center [902, 18] width 15 height 15
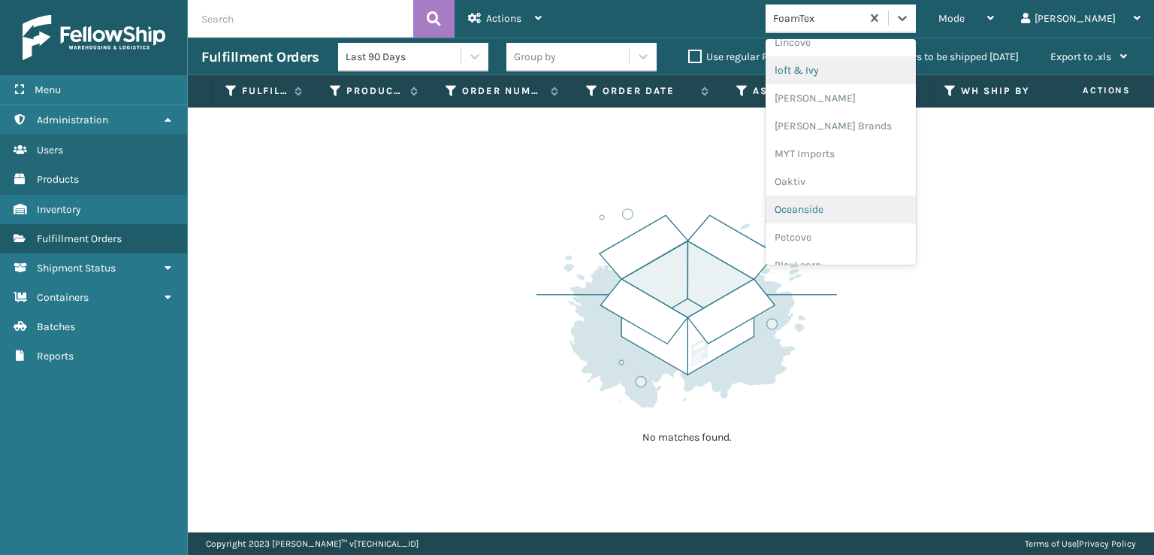
scroll to position [754, 0]
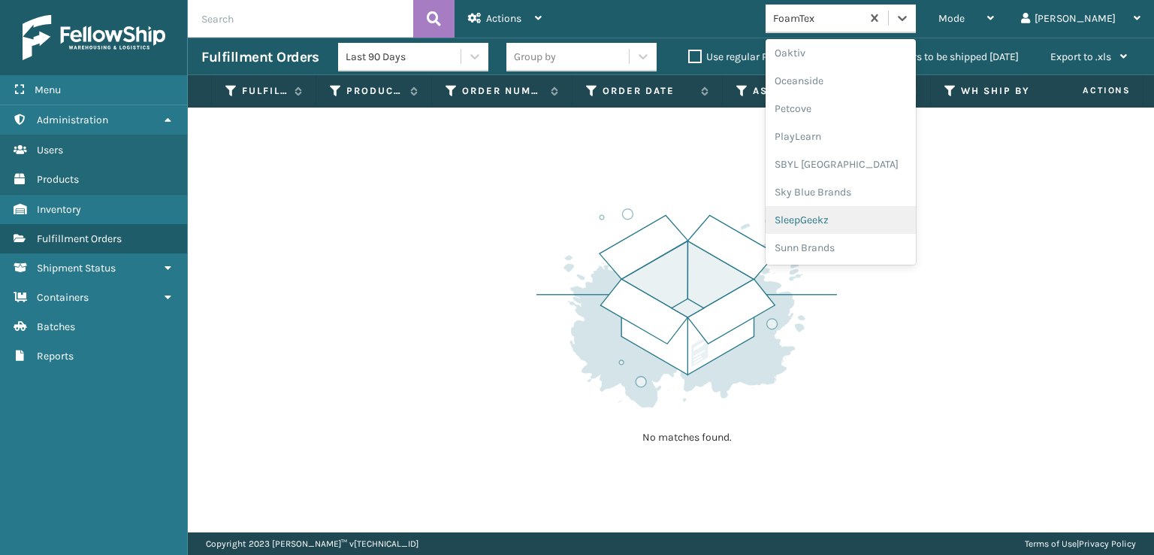
click at [871, 220] on div "SleepGeekz" at bounding box center [841, 220] width 150 height 28
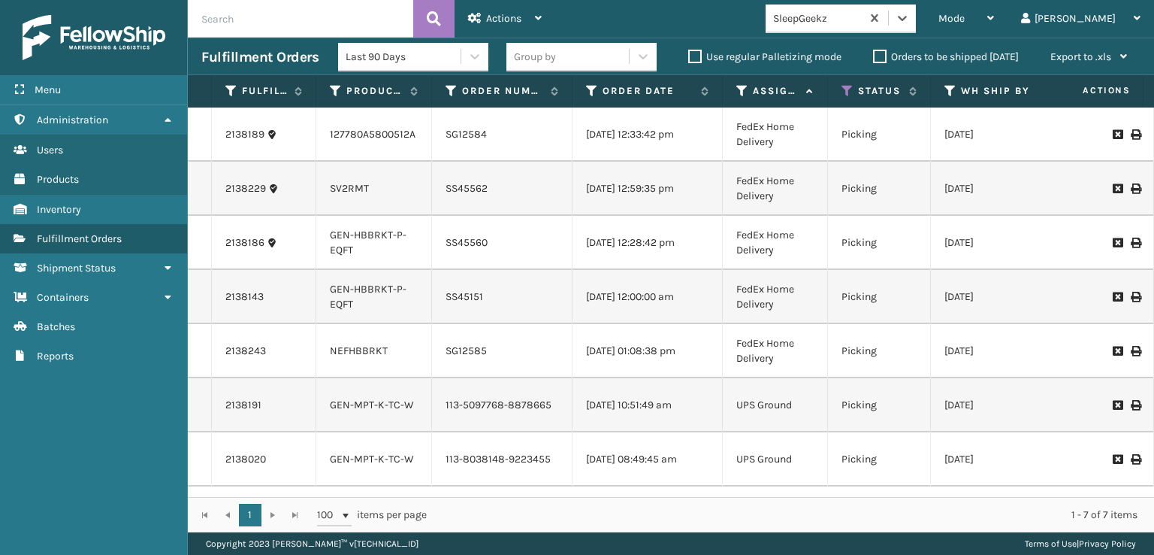
scroll to position [0, 0]
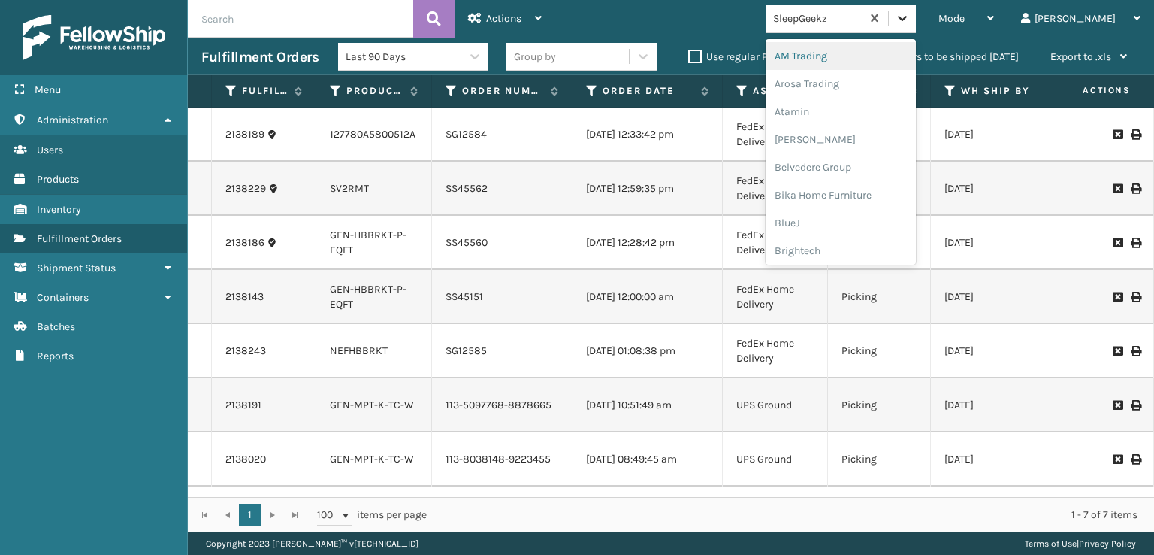
click at [916, 20] on div at bounding box center [902, 18] width 27 height 27
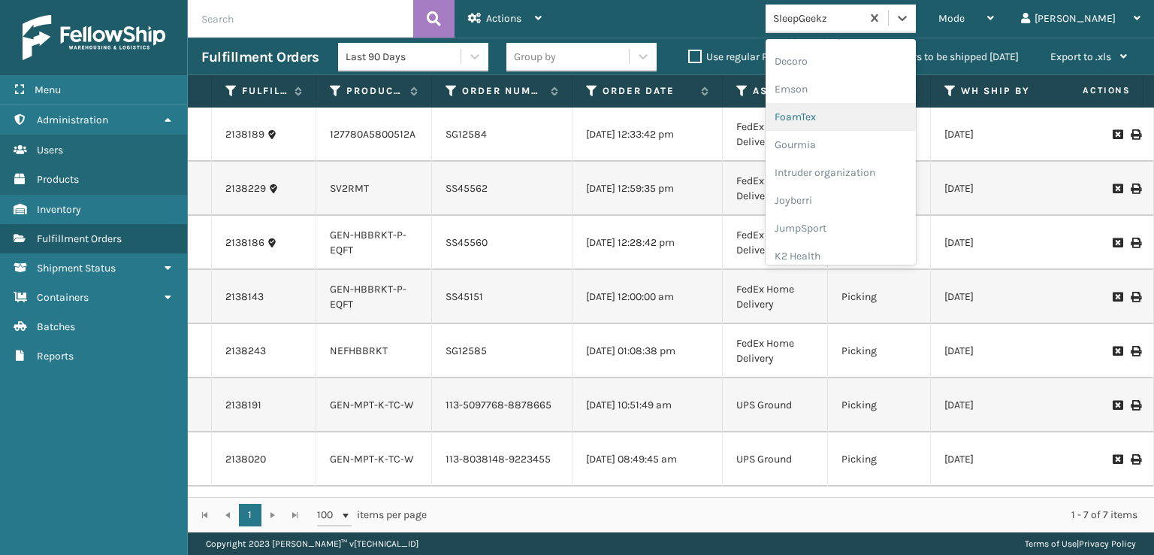
click at [875, 115] on div "FoamTex" at bounding box center [841, 117] width 150 height 28
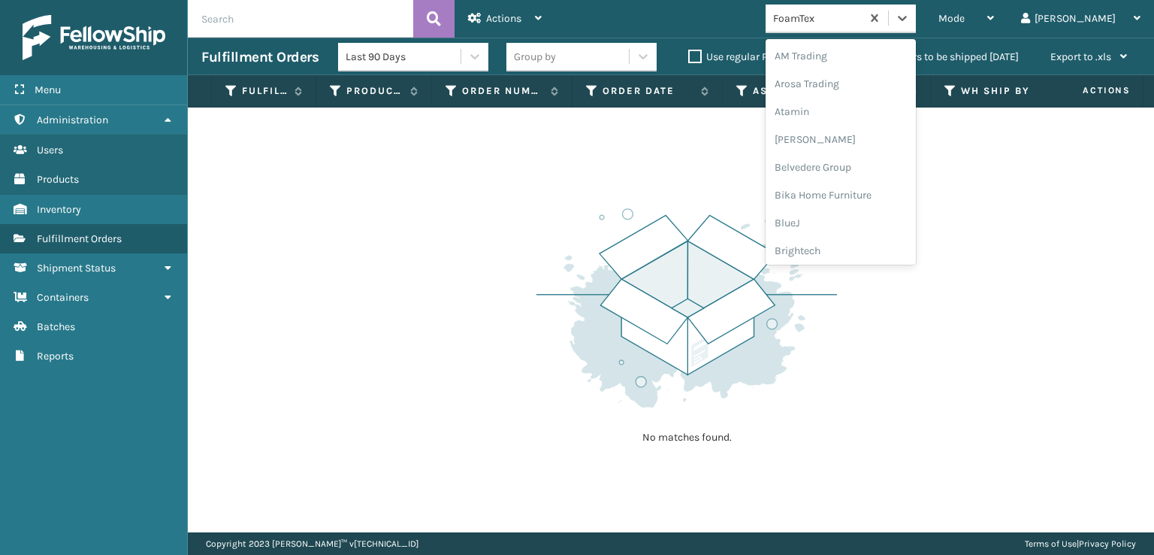
drag, startPoint x: 965, startPoint y: 13, endPoint x: 959, endPoint y: 34, distance: 21.9
click at [910, 13] on icon at bounding box center [902, 18] width 15 height 15
click at [853, 125] on div "[PERSON_NAME] Brands" at bounding box center [841, 126] width 150 height 28
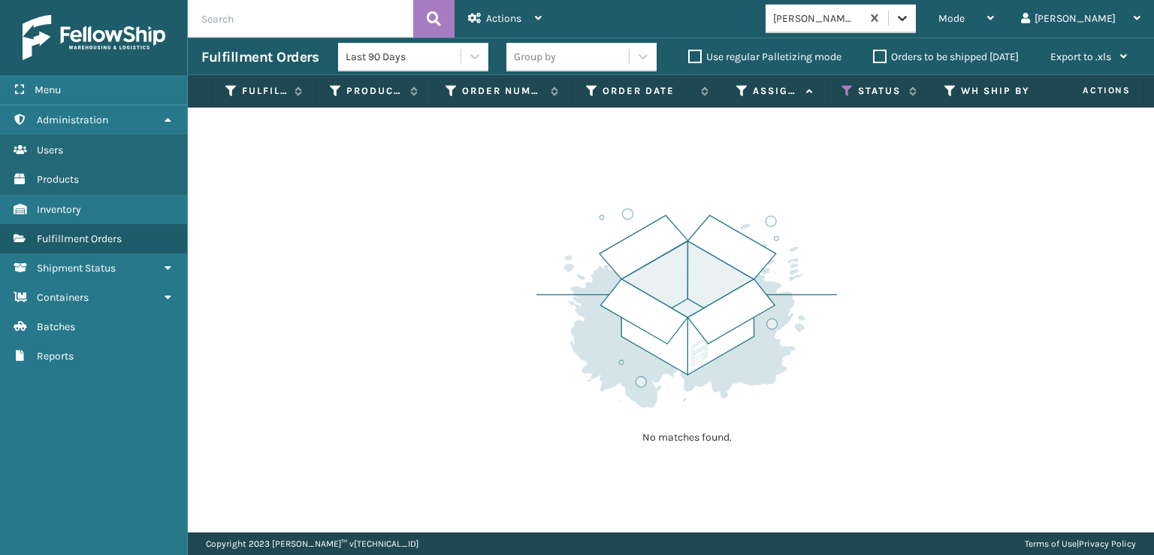
click at [916, 26] on div at bounding box center [902, 18] width 27 height 27
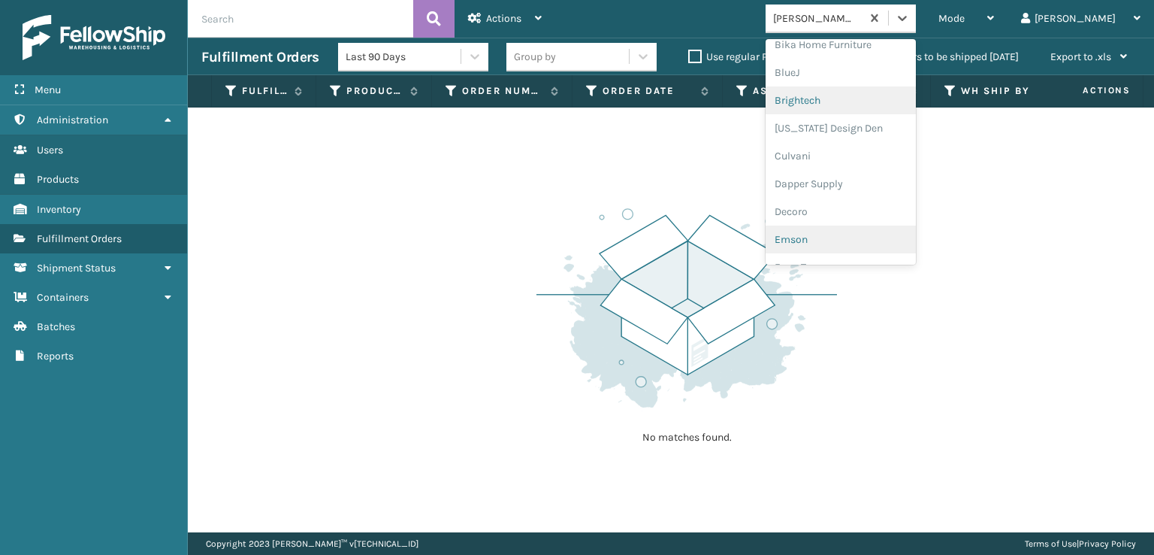
scroll to position [225, 0]
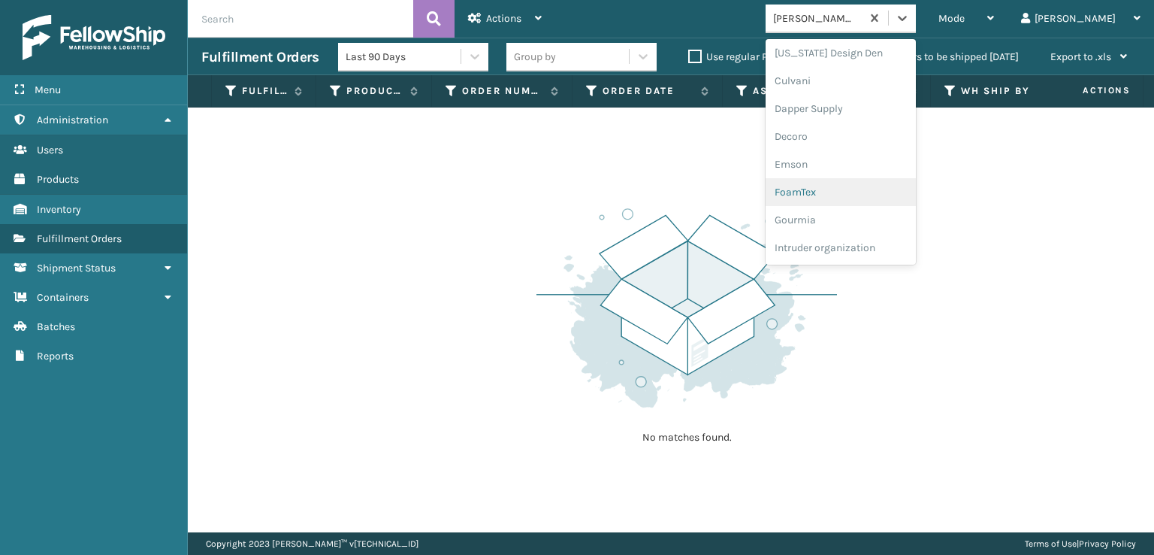
click at [857, 192] on div "FoamTex" at bounding box center [841, 192] width 150 height 28
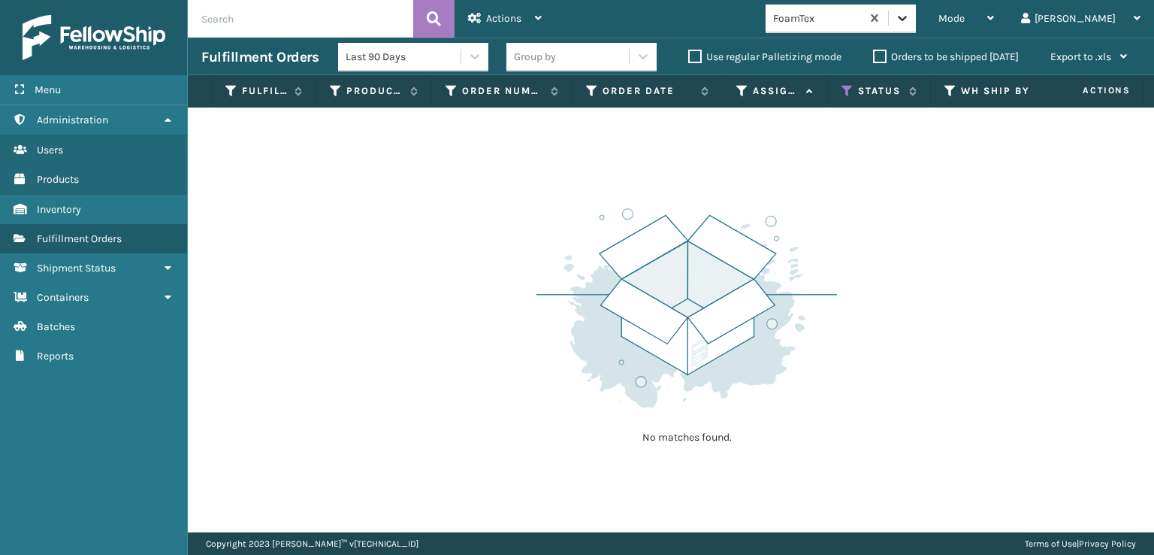
click at [910, 13] on icon at bounding box center [902, 18] width 15 height 15
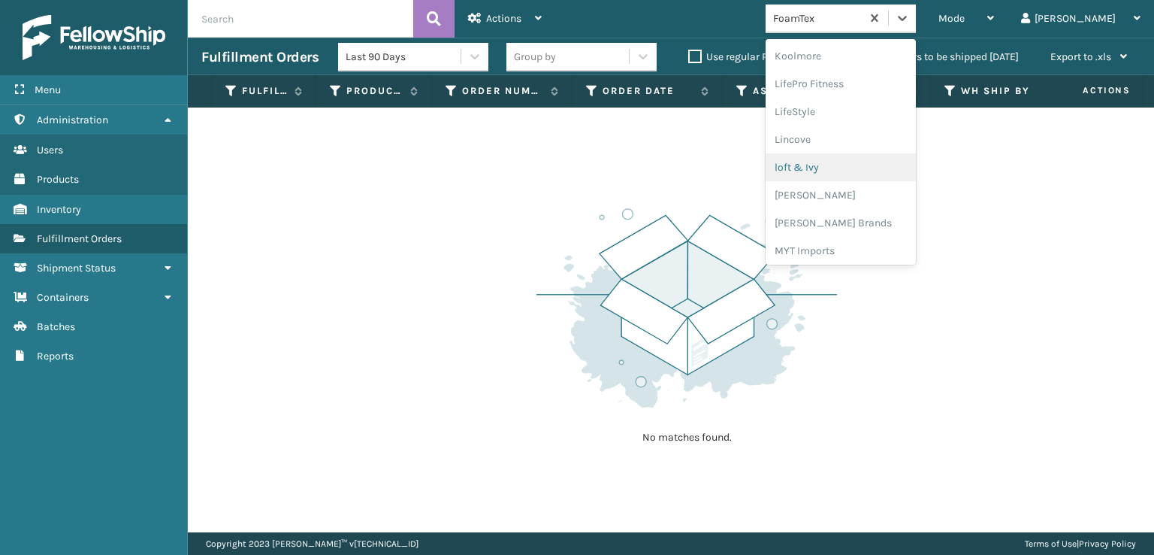
scroll to position [550, 0]
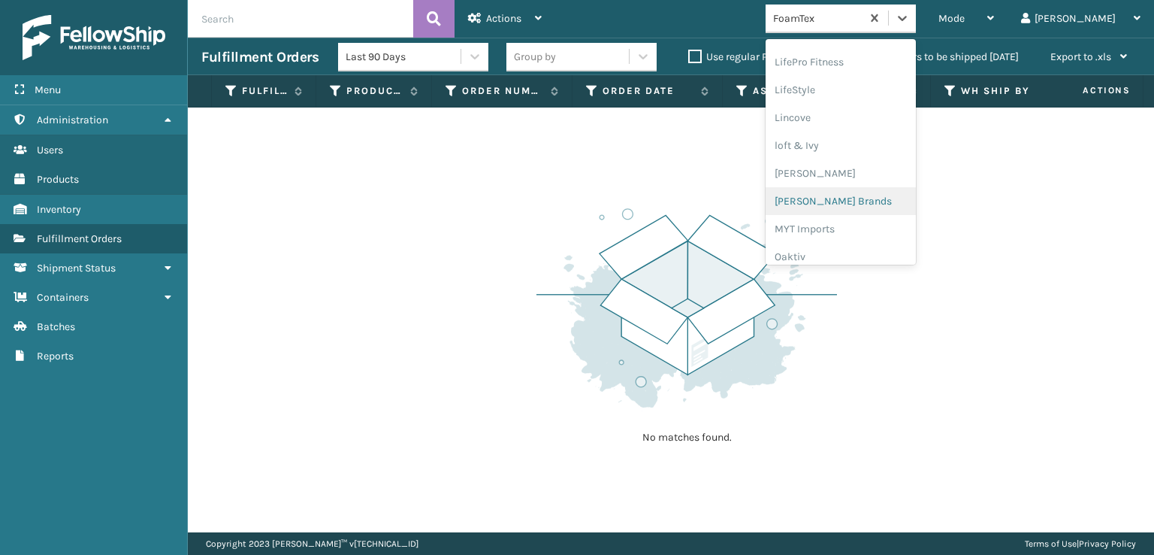
click at [860, 195] on div "[PERSON_NAME] Brands" at bounding box center [841, 201] width 150 height 28
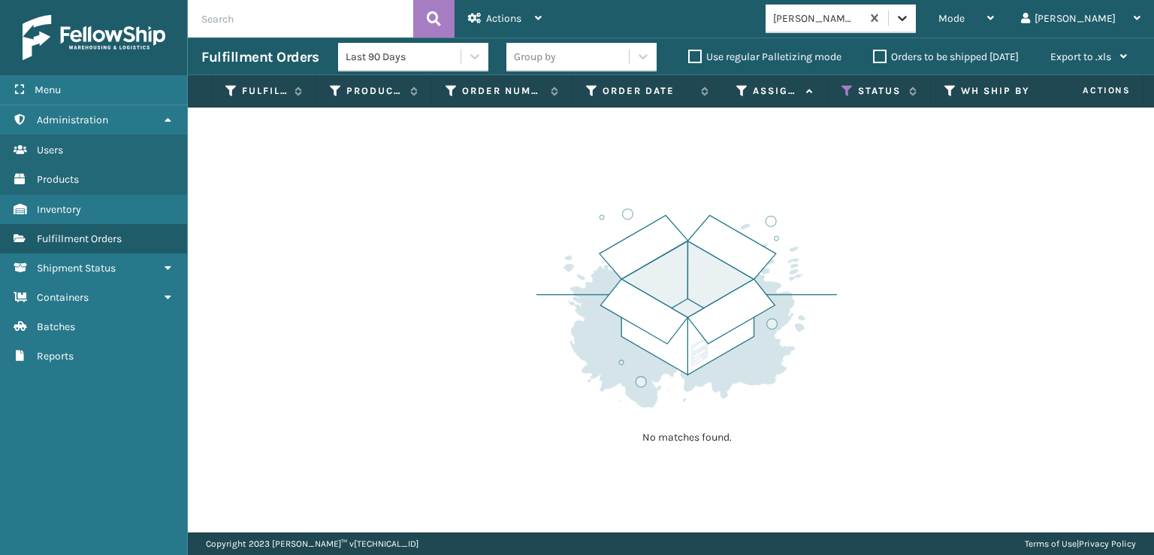
click at [907, 18] on icon at bounding box center [902, 18] width 9 height 5
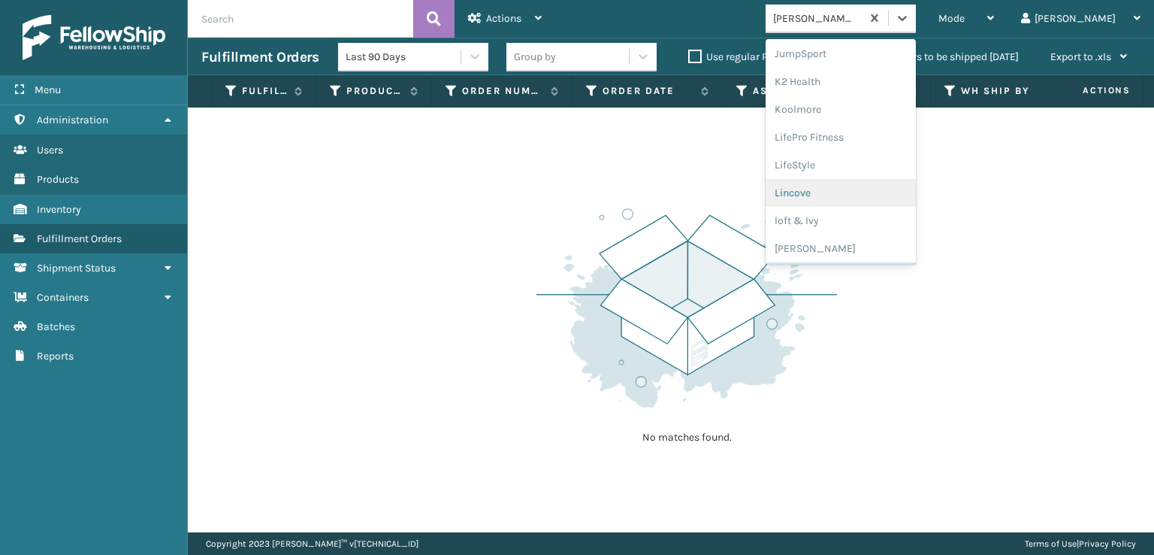
scroll to position [754, 0]
click at [852, 218] on div "SleepGeekz" at bounding box center [841, 220] width 150 height 28
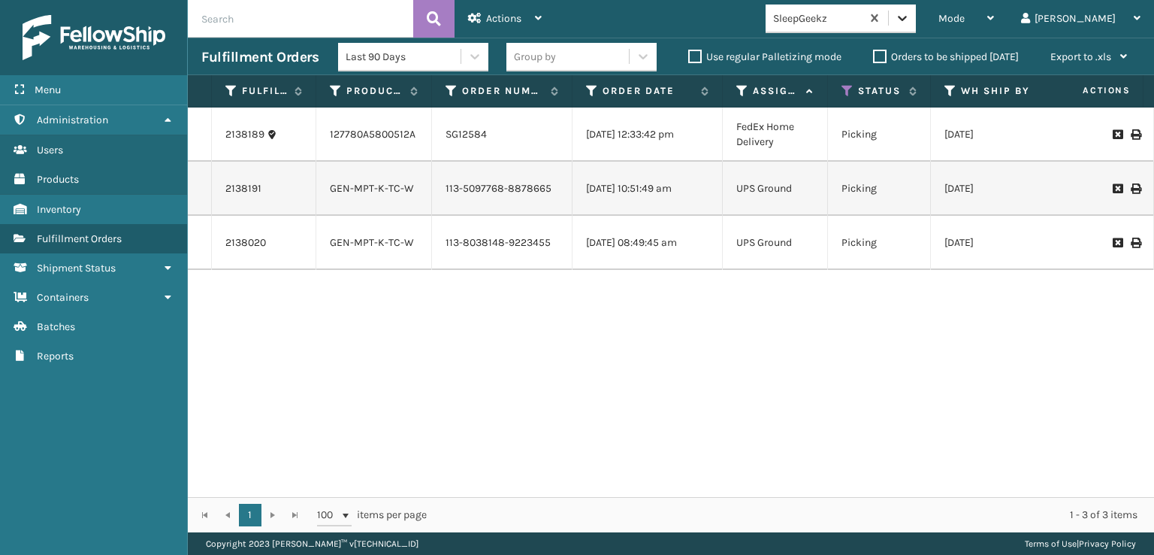
click at [910, 25] on icon at bounding box center [902, 18] width 15 height 15
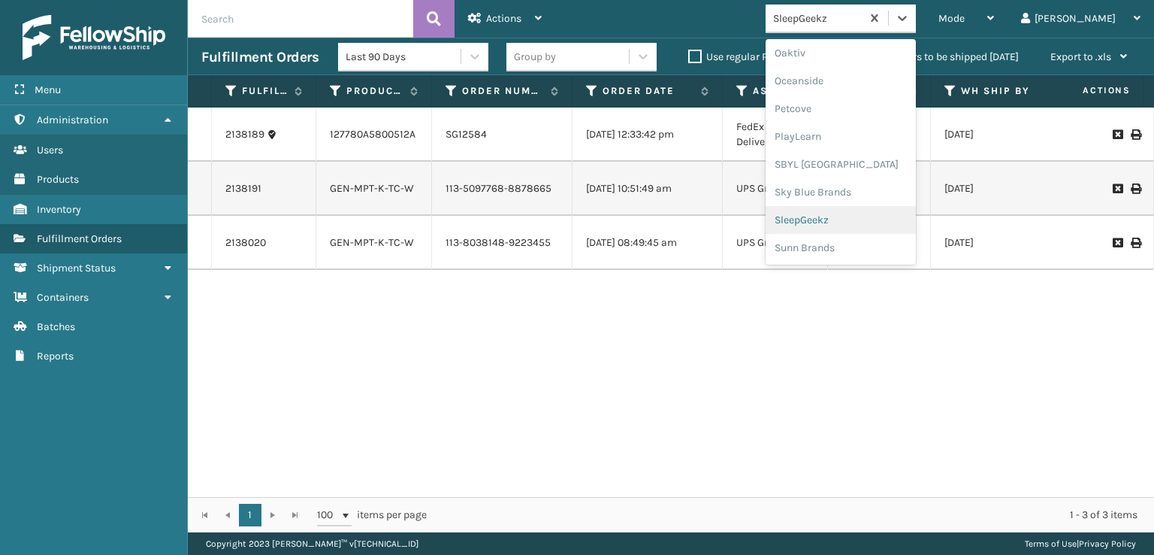
click at [856, 222] on div "SleepGeekz" at bounding box center [841, 220] width 150 height 28
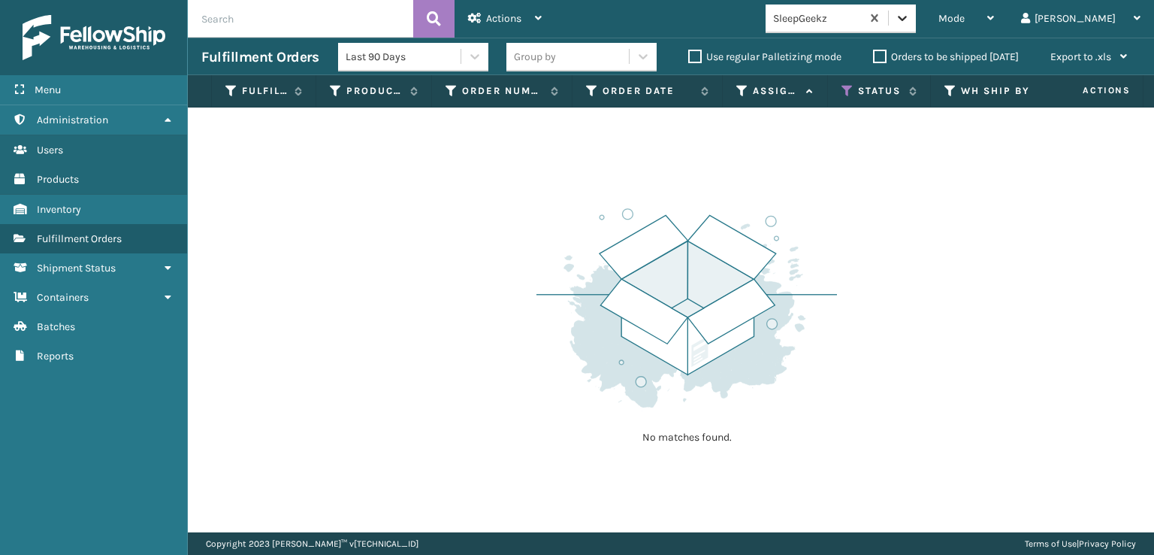
click at [910, 20] on icon at bounding box center [902, 18] width 15 height 15
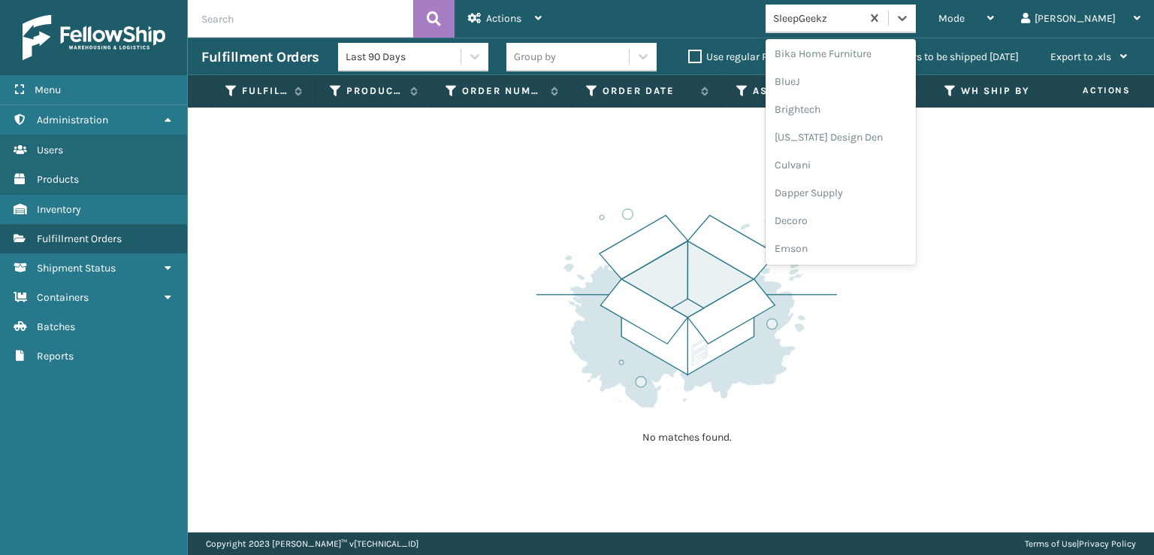
scroll to position [301, 0]
click at [858, 119] on div "FoamTex" at bounding box center [841, 117] width 150 height 28
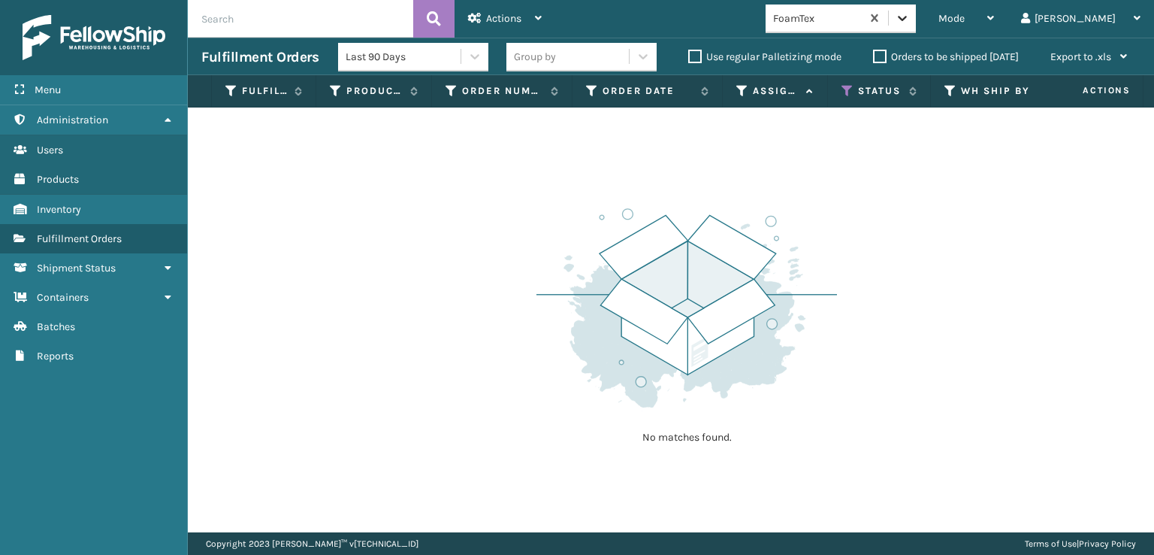
click at [910, 25] on icon at bounding box center [902, 18] width 15 height 15
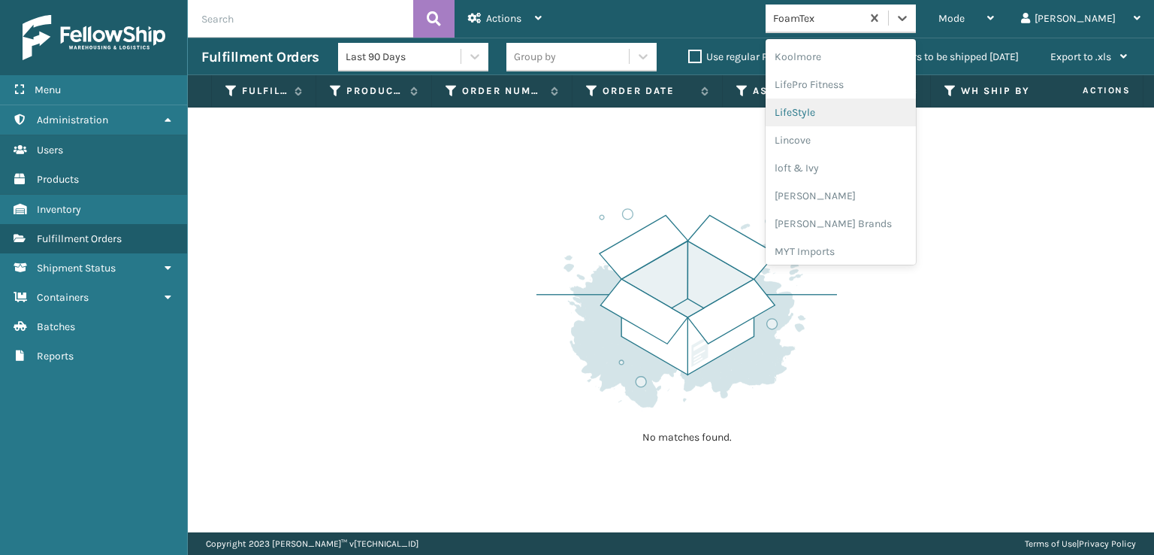
scroll to position [550, 0]
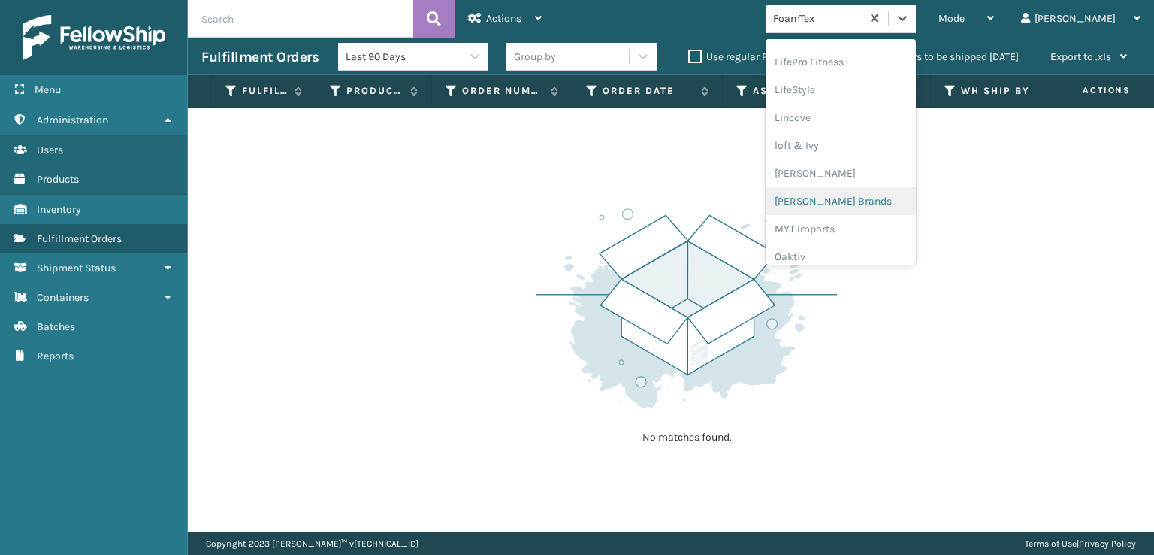
click at [863, 196] on div "[PERSON_NAME] Brands" at bounding box center [841, 201] width 150 height 28
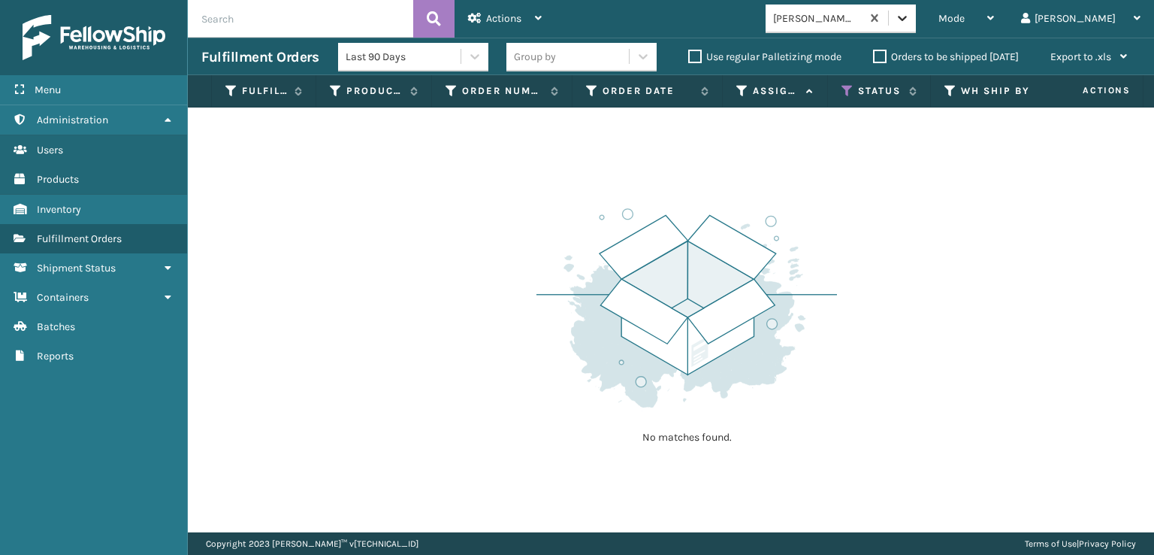
click at [910, 22] on icon at bounding box center [902, 18] width 15 height 15
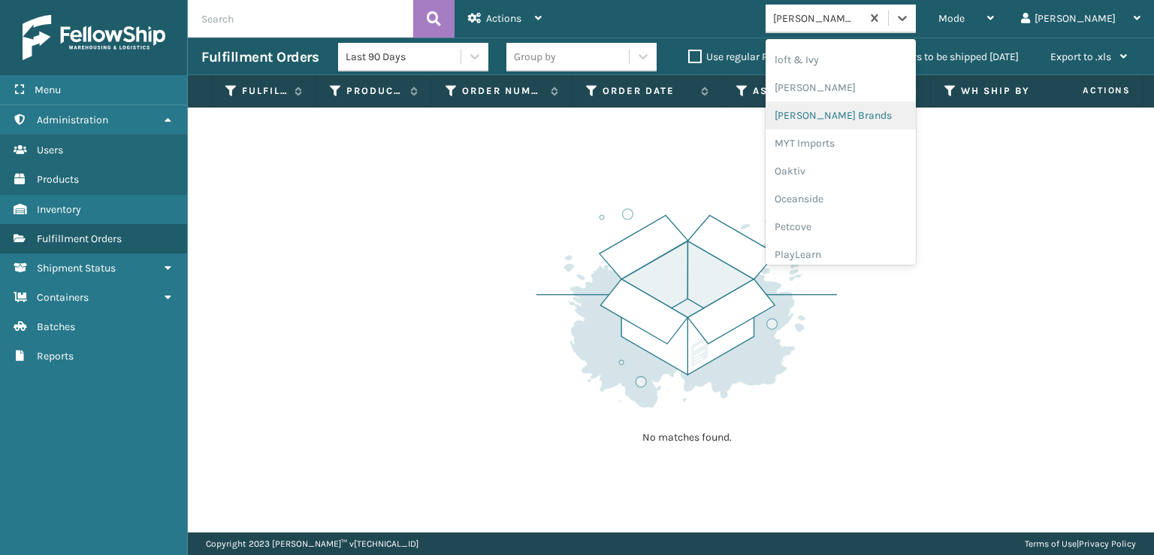
scroll to position [754, 0]
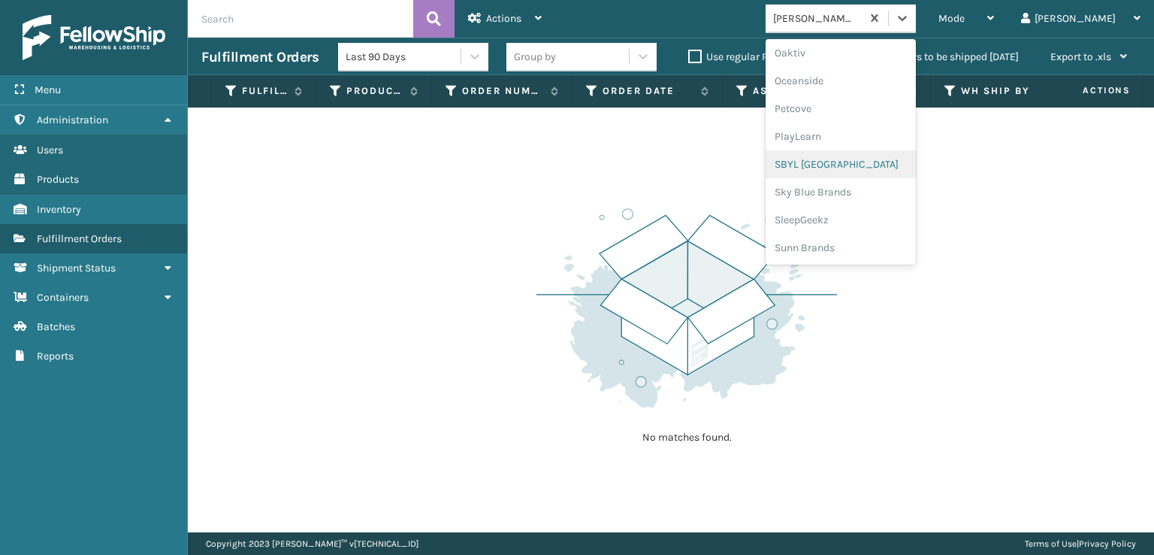
click at [854, 162] on div "SBYL [GEOGRAPHIC_DATA]" at bounding box center [841, 164] width 150 height 28
click at [916, 15] on div at bounding box center [902, 18] width 27 height 27
click at [863, 222] on div "SleepGeekz" at bounding box center [841, 220] width 150 height 28
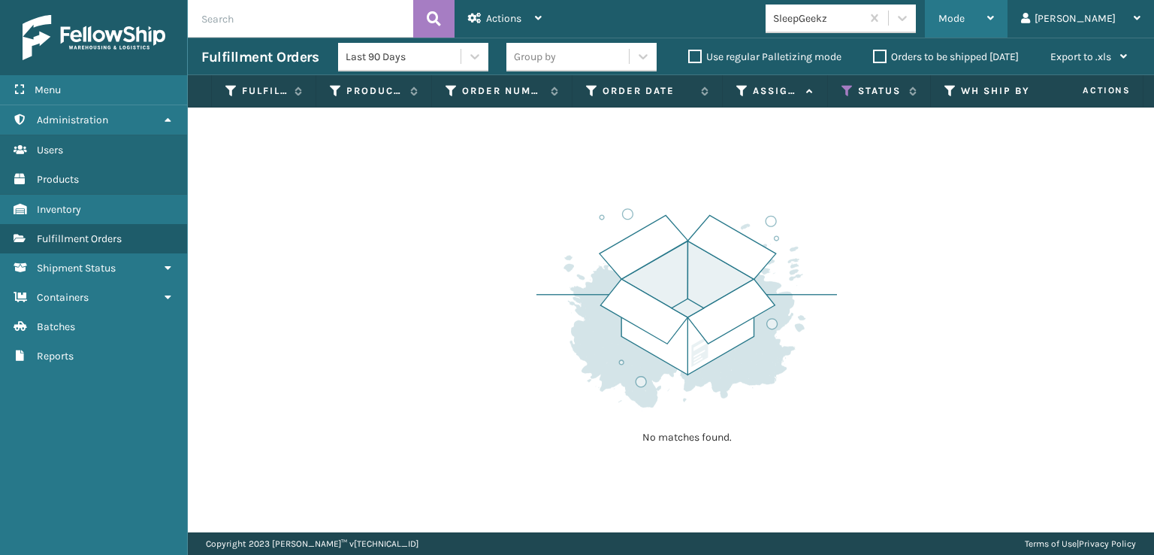
click at [965, 14] on span "Mode" at bounding box center [952, 18] width 26 height 13
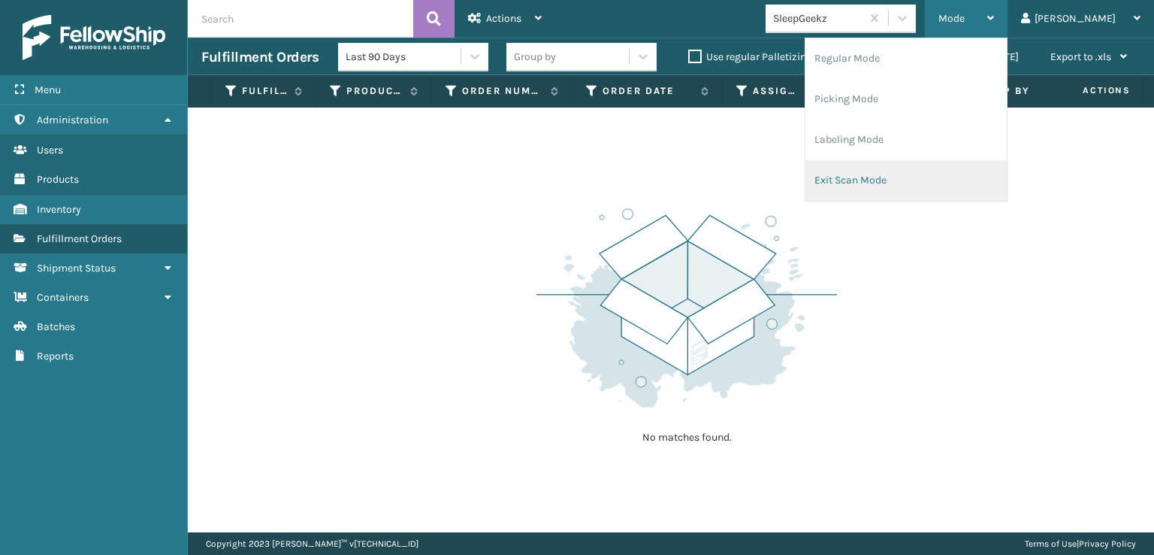
click at [896, 180] on li "Exit Scan Mode" at bounding box center [906, 180] width 201 height 41
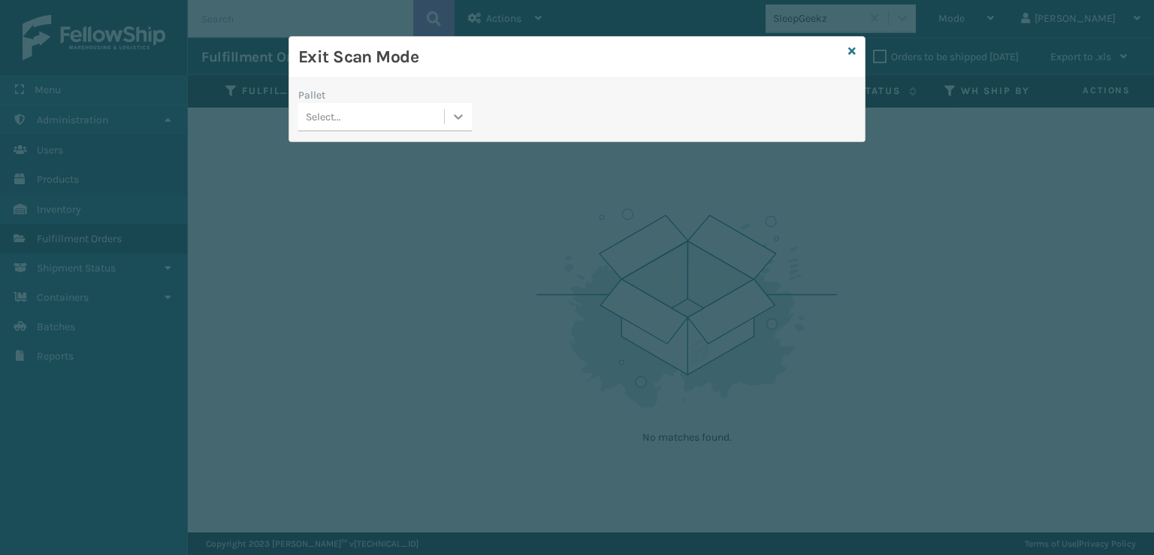
click at [465, 111] on icon at bounding box center [458, 116] width 15 height 15
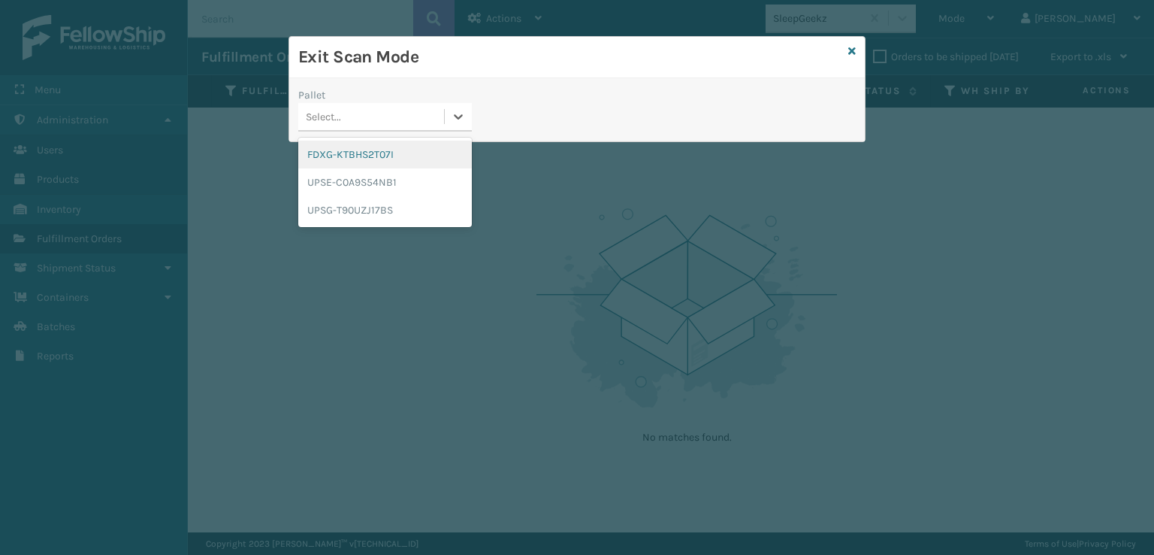
click at [343, 156] on div "FDXG-KTBHS2T07I" at bounding box center [385, 155] width 174 height 28
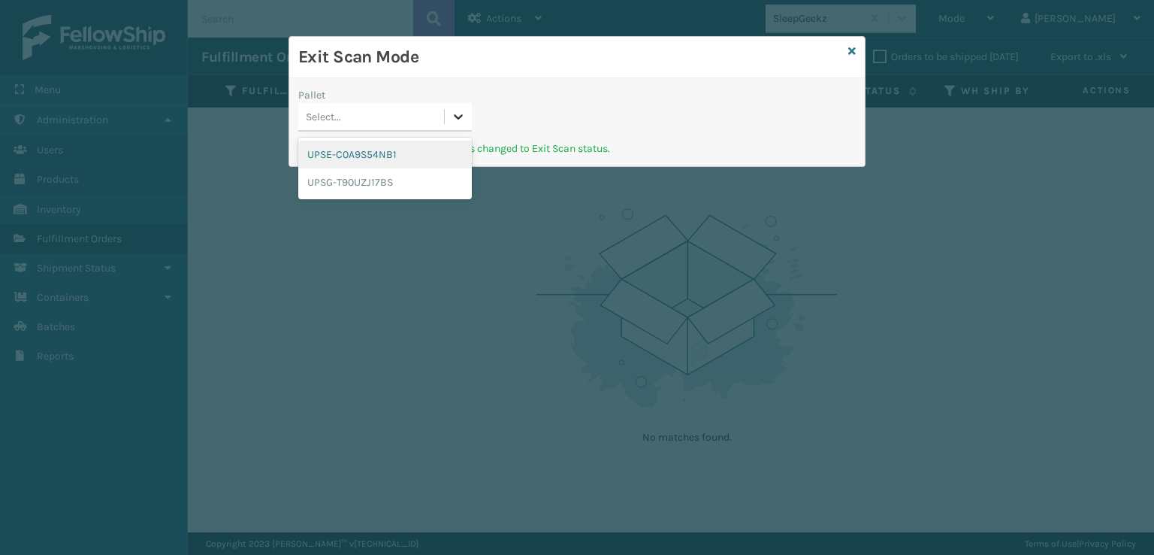
click at [455, 112] on icon at bounding box center [458, 116] width 15 height 15
click at [361, 156] on div "UPSE-C0A9S54NB1" at bounding box center [385, 155] width 174 height 28
click at [459, 119] on icon at bounding box center [458, 116] width 15 height 15
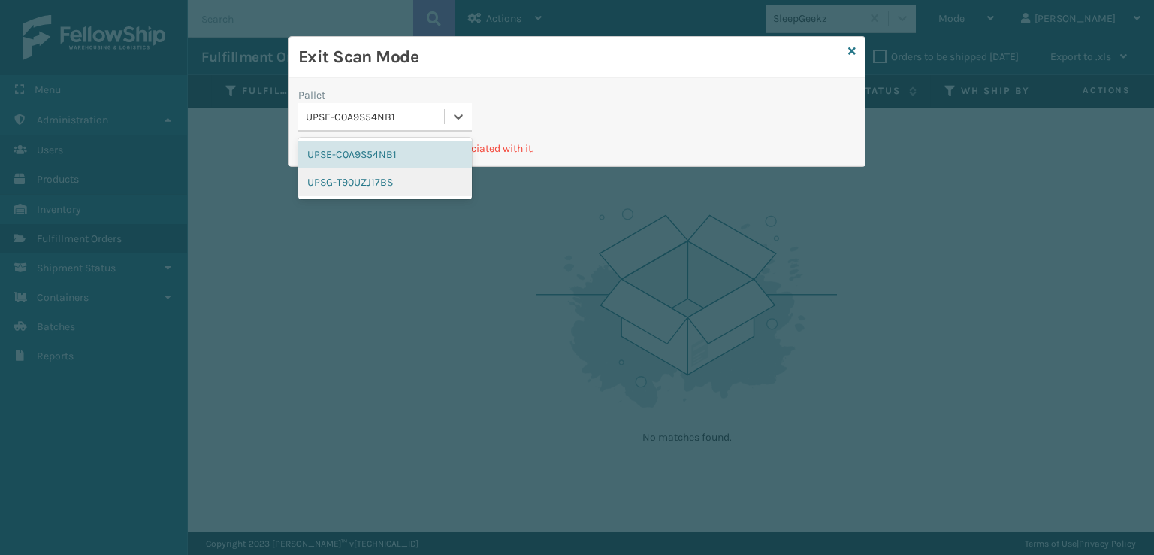
click at [409, 184] on div "UPSG-T90UZJ17BS" at bounding box center [385, 182] width 174 height 28
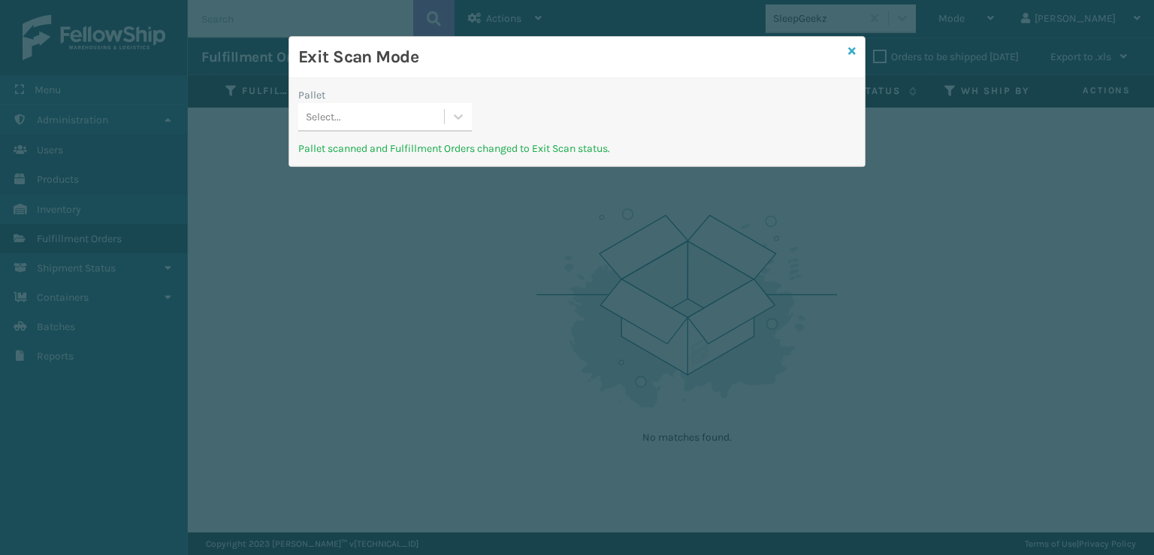
click at [854, 50] on icon at bounding box center [852, 51] width 8 height 11
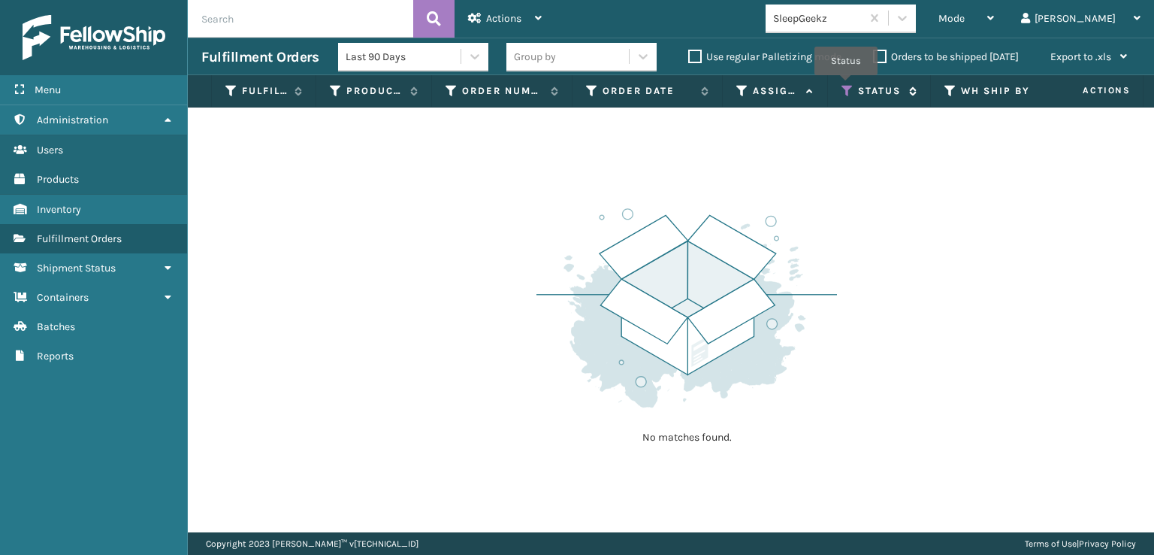
click at [846, 86] on icon at bounding box center [848, 91] width 12 height 14
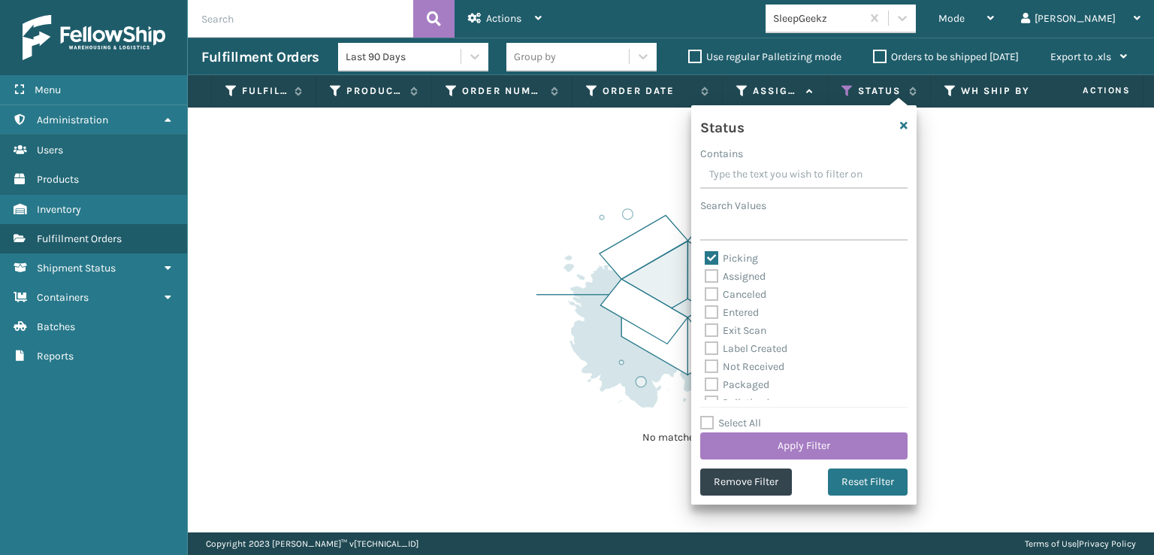
click at [709, 260] on label "Picking" at bounding box center [731, 258] width 53 height 13
click at [706, 259] on input "Picking" at bounding box center [705, 254] width 1 height 10
checkbox input "false"
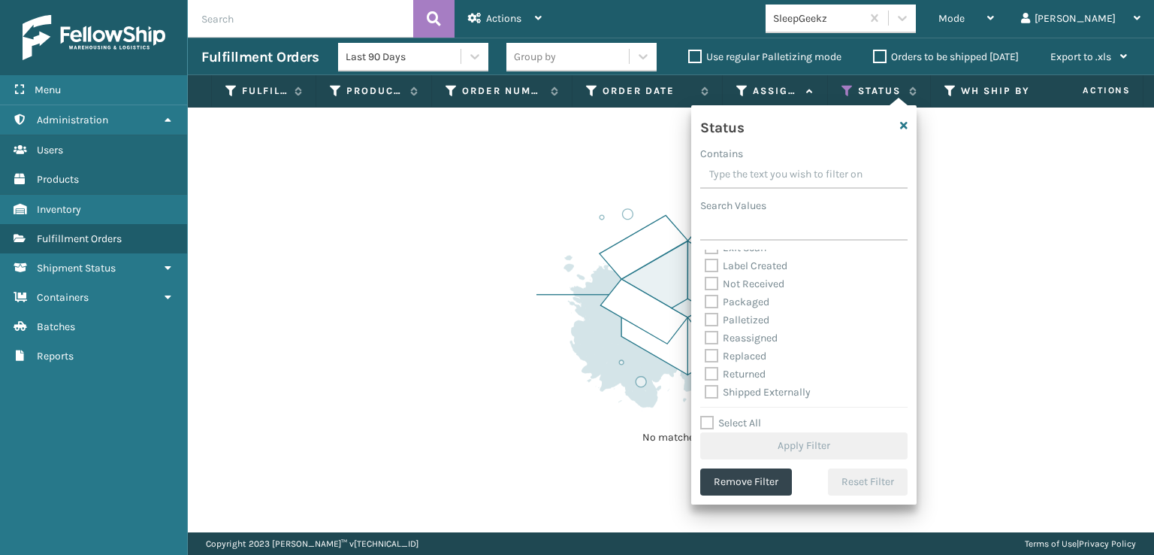
scroll to position [84, 0]
click at [710, 319] on label "Palletized" at bounding box center [737, 318] width 65 height 13
click at [706, 319] on input "Palletized" at bounding box center [705, 315] width 1 height 10
checkbox input "true"
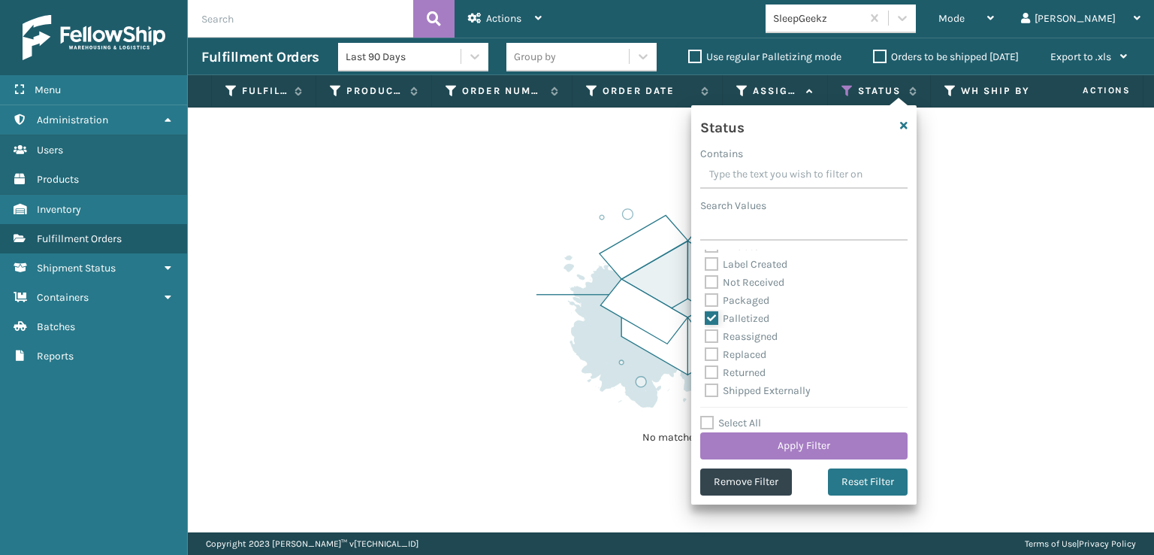
scroll to position [9, 0]
click at [712, 334] on label "Label Created" at bounding box center [746, 339] width 83 height 13
click at [706, 334] on input "Label Created" at bounding box center [705, 336] width 1 height 10
checkbox input "true"
click at [810, 437] on button "Apply Filter" at bounding box center [803, 445] width 207 height 27
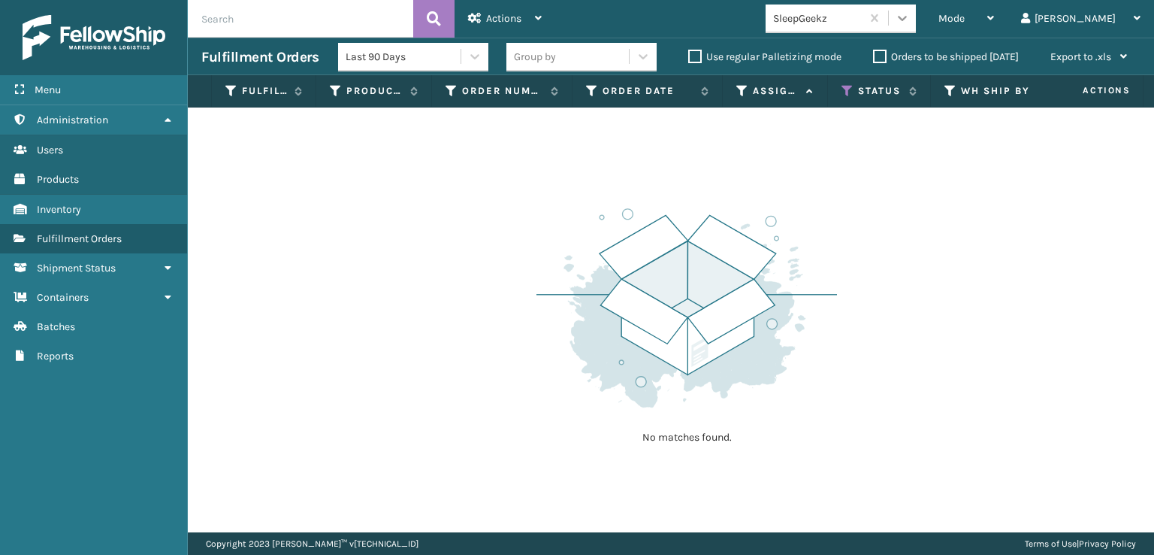
click at [910, 25] on icon at bounding box center [902, 18] width 15 height 15
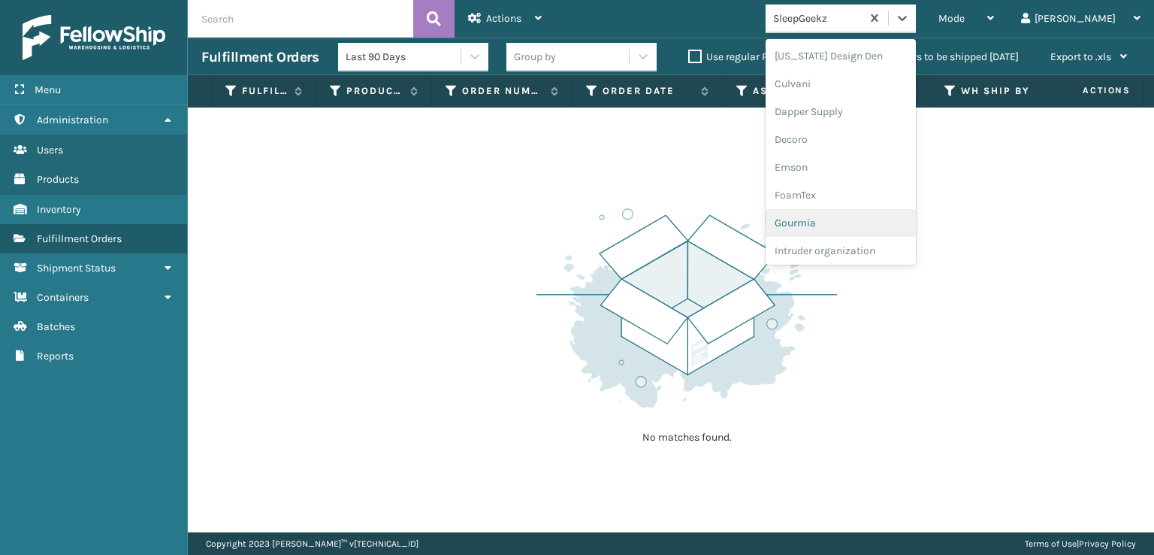
scroll to position [301, 0]
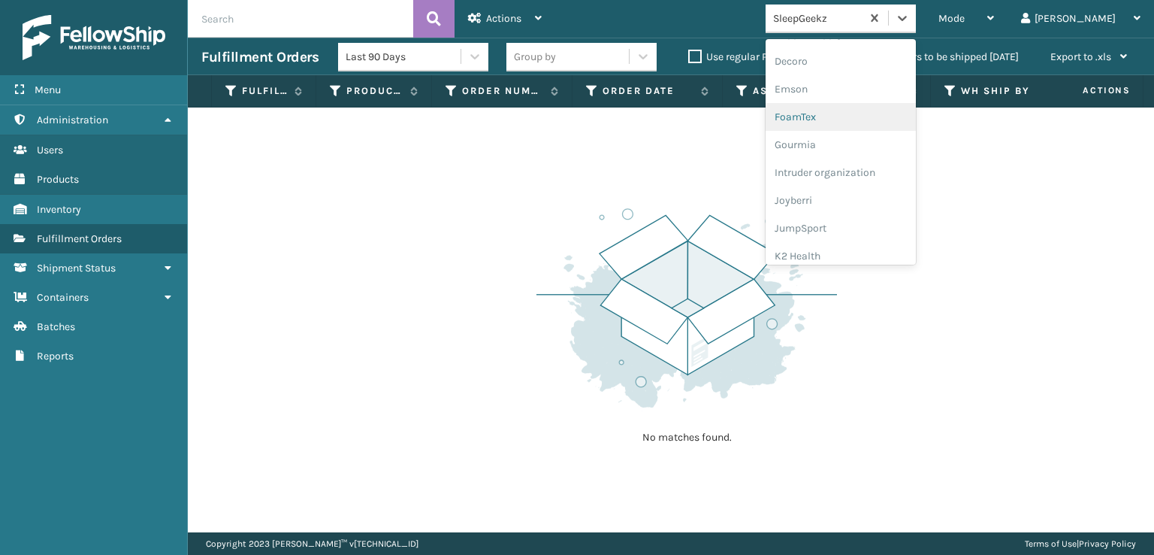
click at [854, 115] on div "FoamTex" at bounding box center [841, 117] width 150 height 28
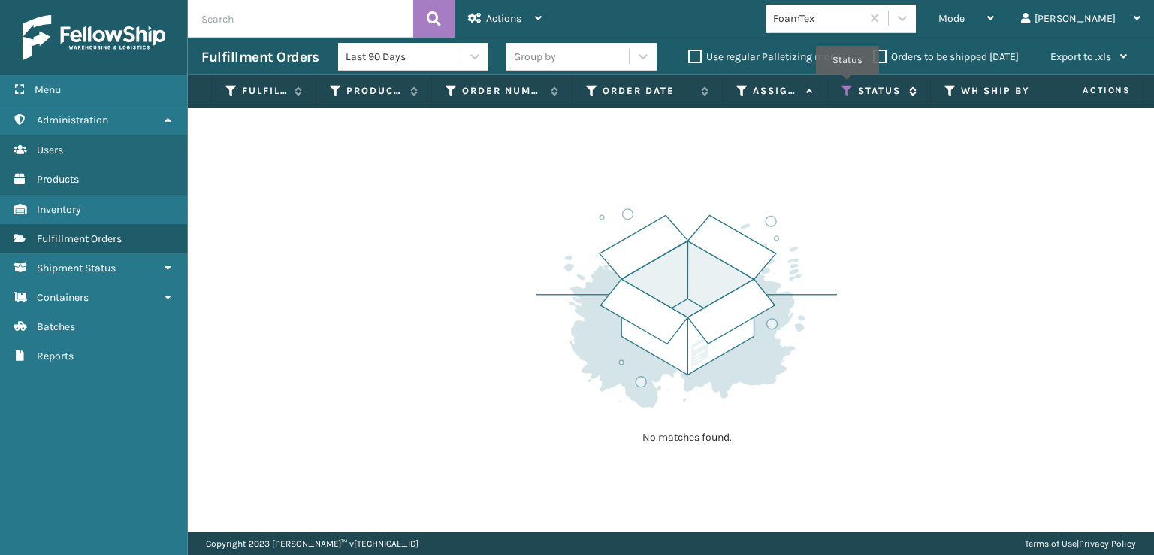
click at [848, 85] on icon at bounding box center [848, 91] width 12 height 14
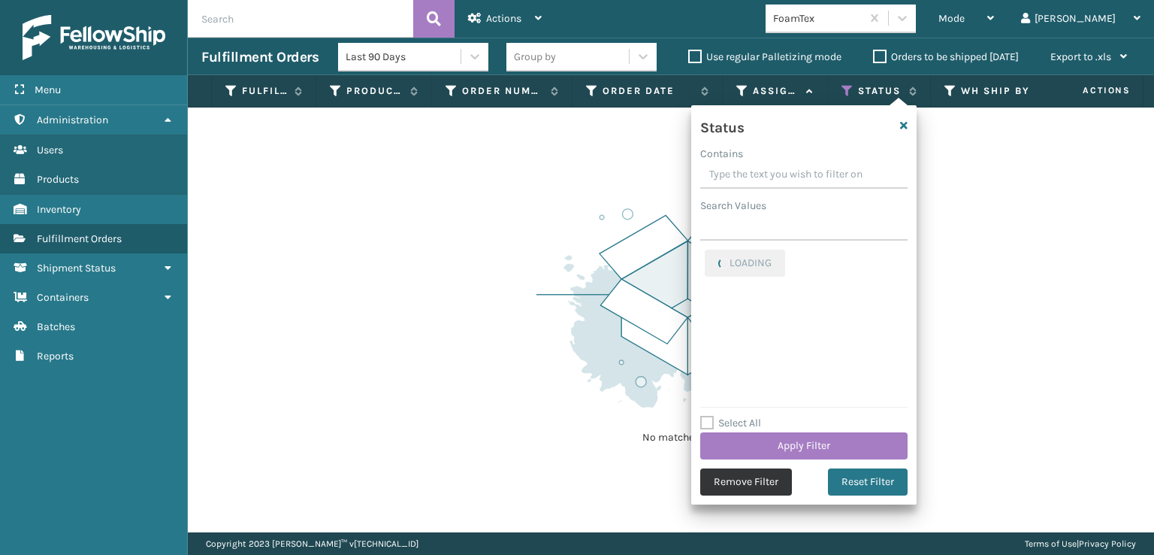
click at [741, 488] on button "Remove Filter" at bounding box center [746, 481] width 92 height 27
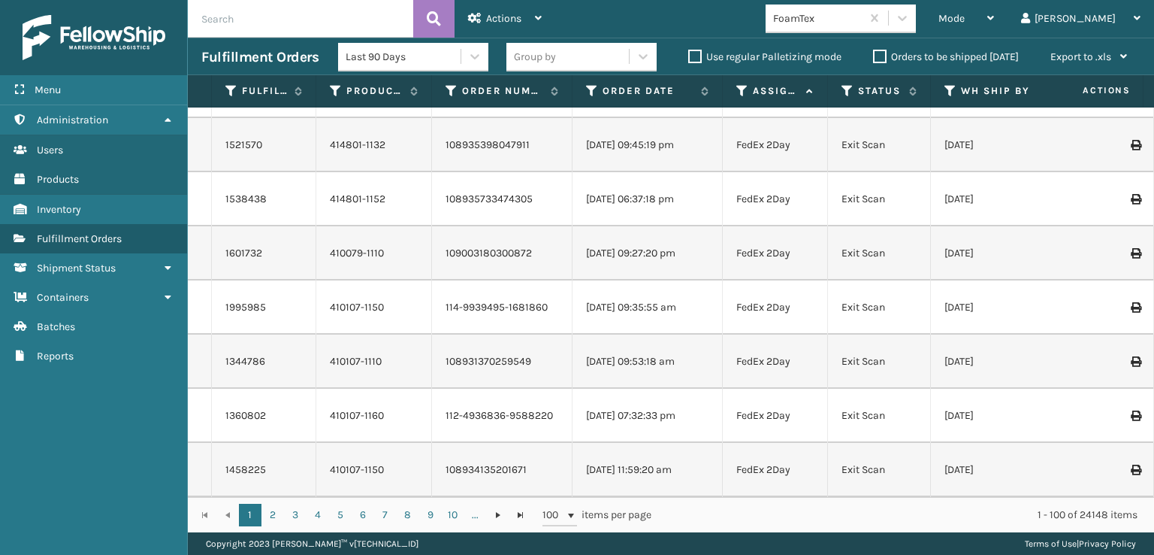
scroll to position [0, 0]
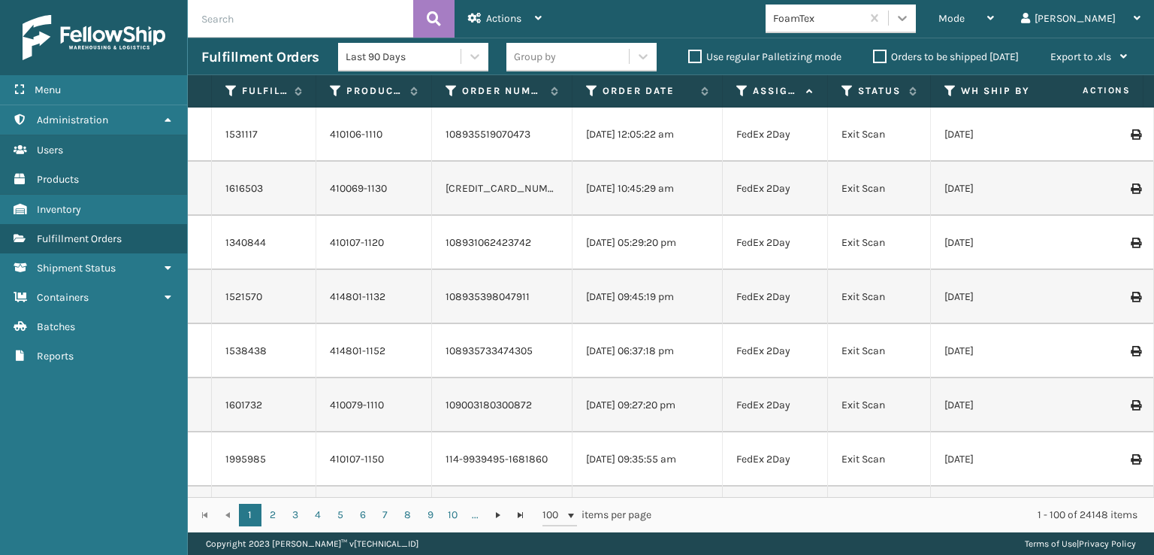
click at [910, 20] on icon at bounding box center [902, 18] width 15 height 15
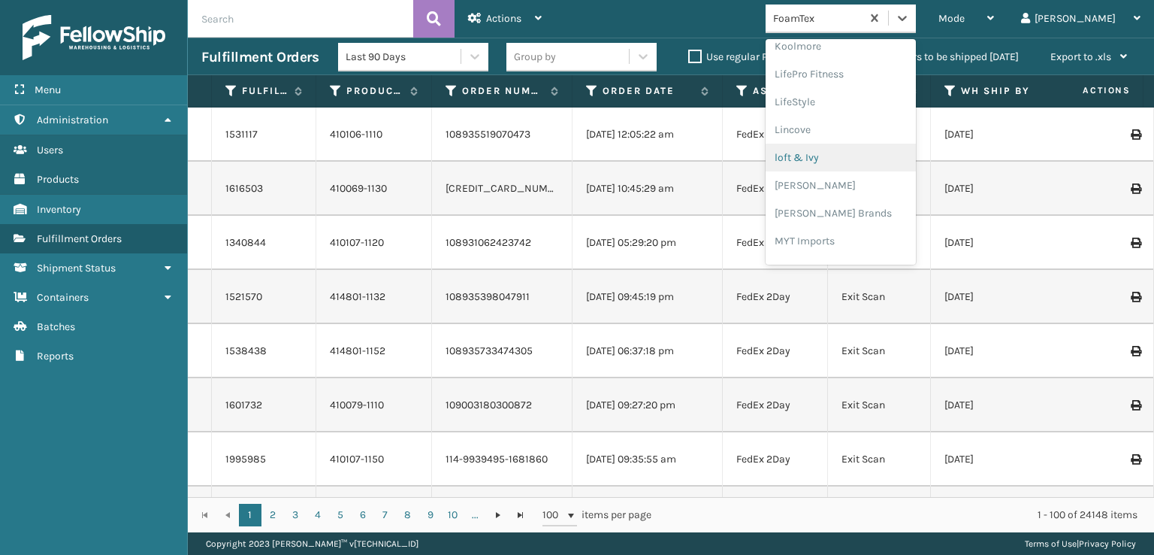
scroll to position [625, 0]
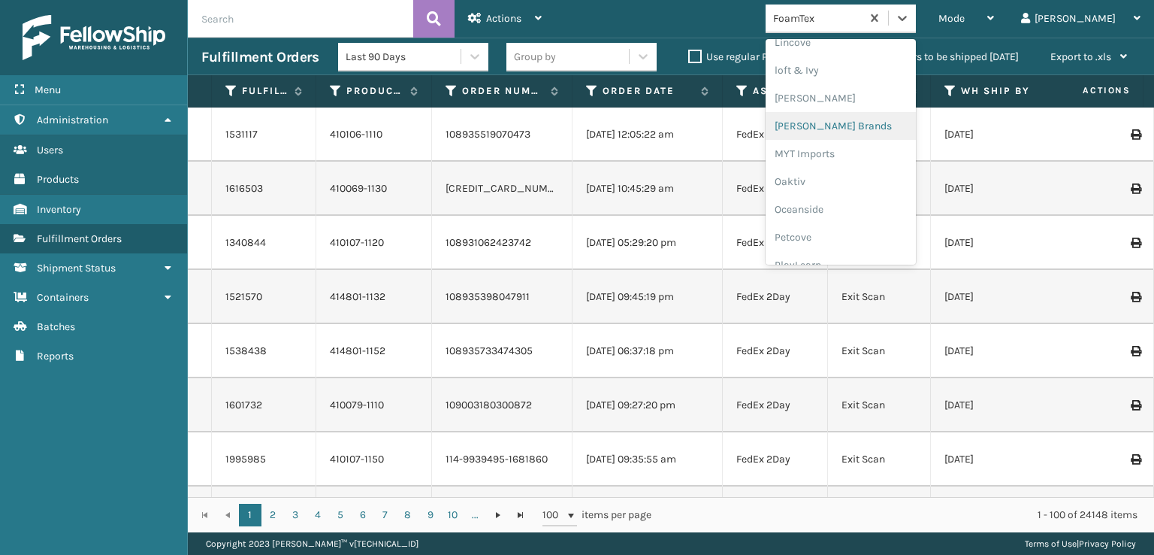
click at [842, 129] on div "[PERSON_NAME] Brands" at bounding box center [841, 126] width 150 height 28
